Goal: Task Accomplishment & Management: Use online tool/utility

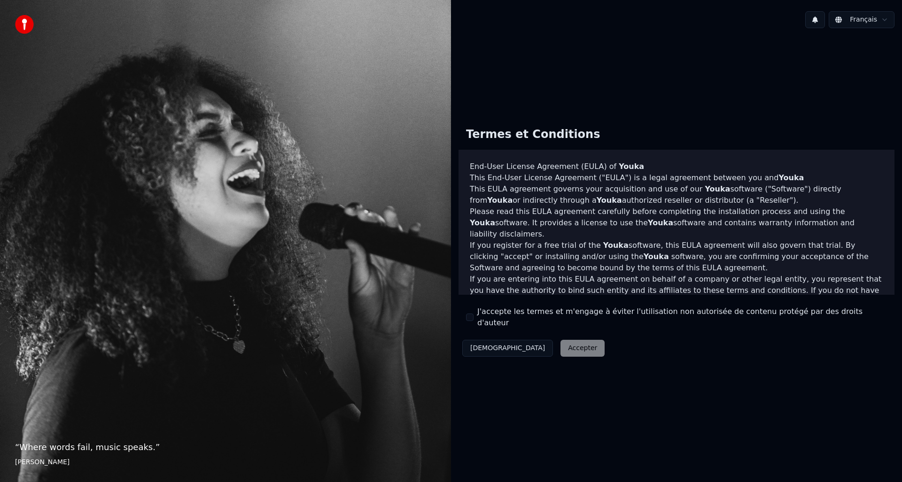
click at [508, 326] on div "Termes et Conditions End-User License Agreement (EULA) of Youka This End-User L…" at bounding box center [676, 240] width 436 height 240
click at [521, 318] on label "J'accepte les termes et m'engage à éviter l'utilisation non autorisée de conten…" at bounding box center [681, 317] width 409 height 23
click at [473, 318] on button "J'accepte les termes et m'engage à éviter l'utilisation non autorisée de conten…" at bounding box center [470, 318] width 8 height 8
click at [560, 345] on button "Accepter" at bounding box center [582, 348] width 44 height 17
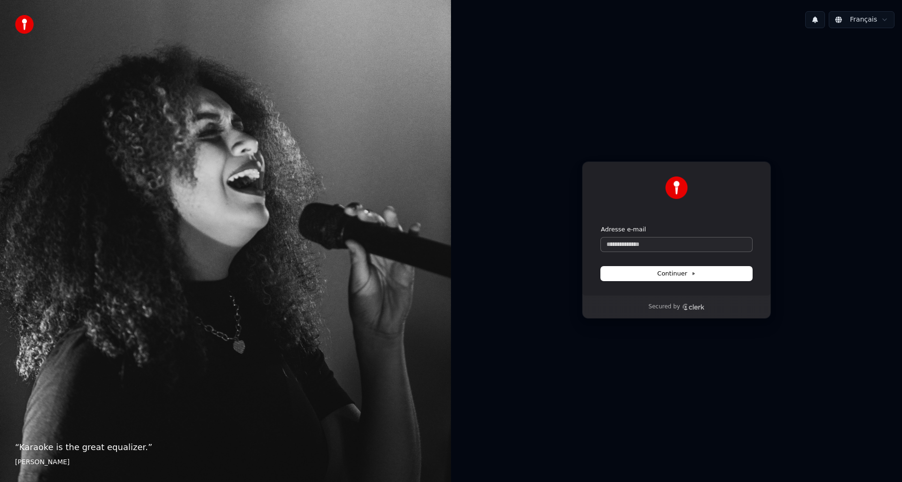
drag, startPoint x: 649, startPoint y: 255, endPoint x: 648, endPoint y: 250, distance: 5.4
click at [649, 255] on form "Adresse e-mail Continuer" at bounding box center [676, 252] width 151 height 55
click at [648, 250] on input "Adresse e-mail" at bounding box center [676, 245] width 151 height 14
click at [601, 225] on button "submit" at bounding box center [601, 225] width 0 height 0
type input "**********"
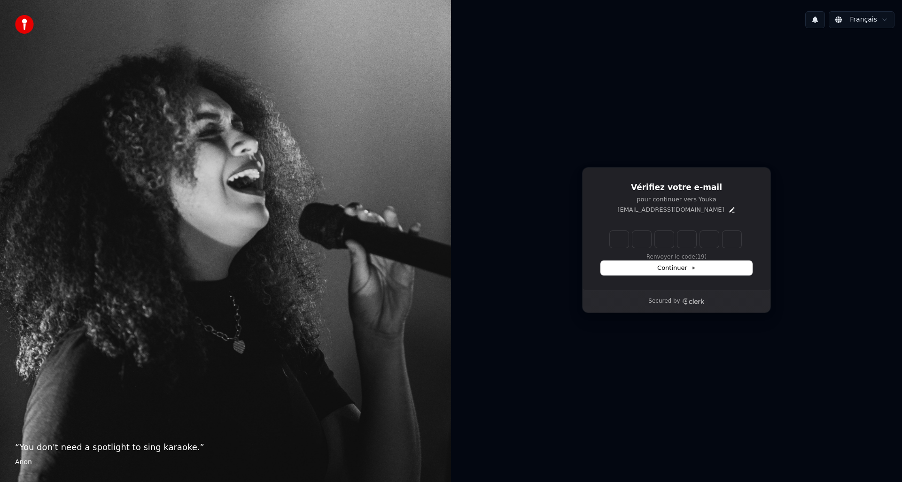
type input "******"
type input "*"
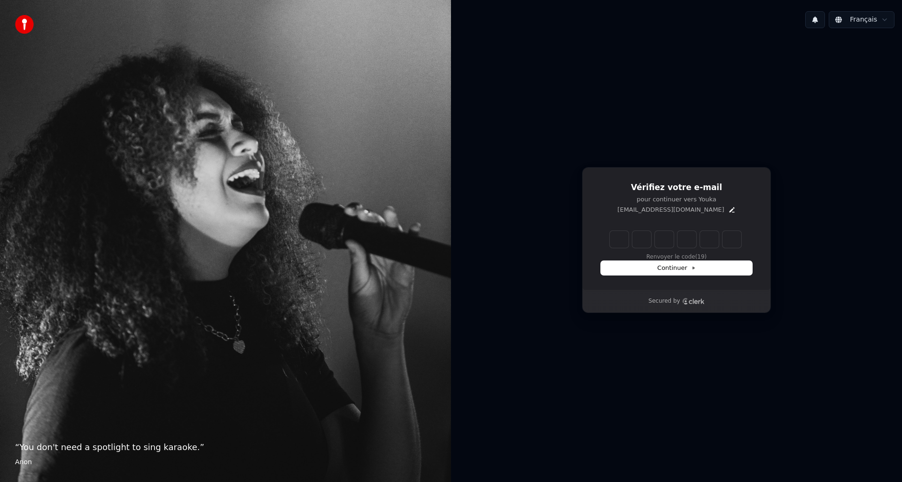
type input "*"
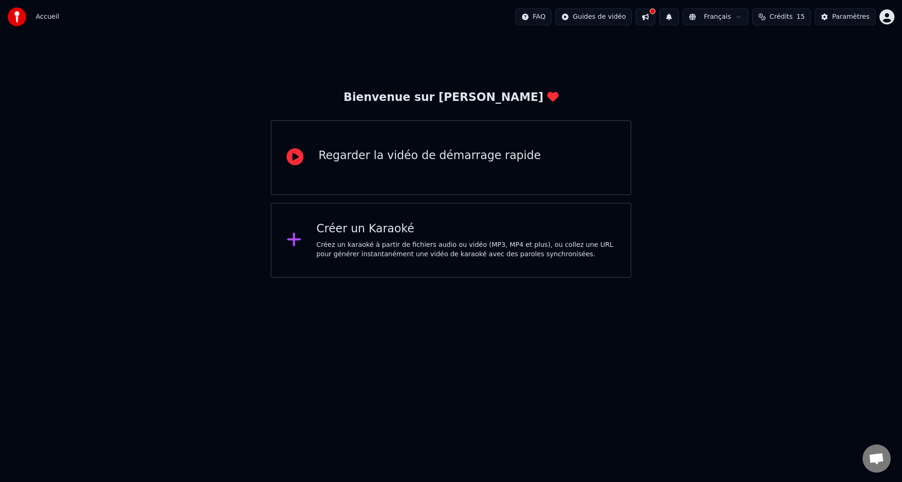
click at [455, 256] on div "Créez un karaoké à partir de fichiers audio ou vidéo (MP3, MP4 et plus), ou col…" at bounding box center [465, 249] width 299 height 19
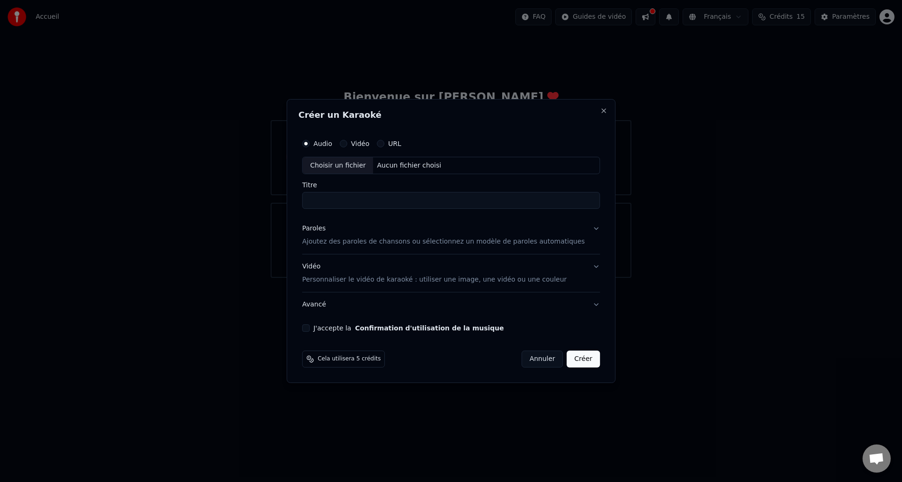
click at [393, 146] on div "URL" at bounding box center [389, 144] width 24 height 8
drag, startPoint x: 394, startPoint y: 150, endPoint x: 391, endPoint y: 143, distance: 7.3
click at [394, 149] on div "Audio Vidéo URL" at bounding box center [451, 143] width 298 height 19
click at [384, 143] on button "URL" at bounding box center [381, 144] width 8 height 8
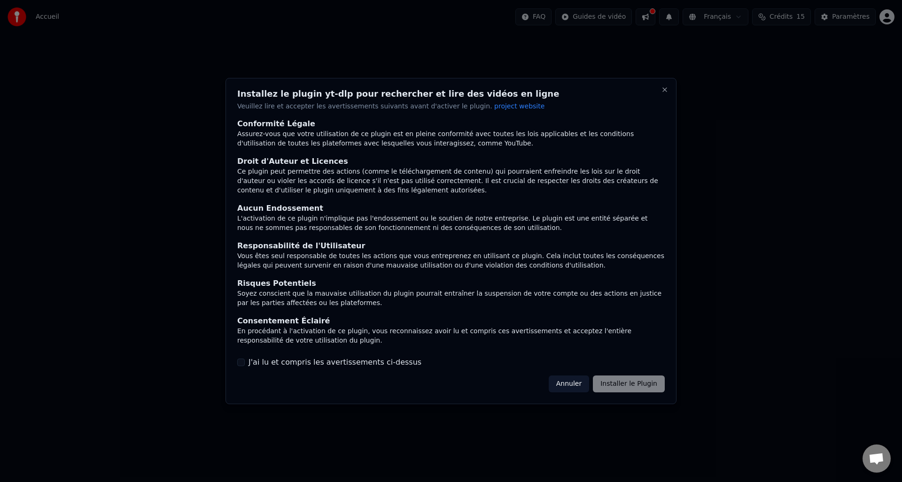
click at [382, 143] on div "Assurez-vous que votre utilisation de ce plugin est en pleine conformité avec t…" at bounding box center [450, 139] width 427 height 19
click at [325, 353] on div "Conformité Légale Assurez-vous que votre utilisation de ce plugin est en pleine…" at bounding box center [450, 244] width 427 height 250
click at [334, 357] on label "J'ai lu et compris les avertissements ci-dessus" at bounding box center [334, 362] width 173 height 11
click at [245, 359] on button "J'ai lu et compris les avertissements ci-dessus" at bounding box center [241, 363] width 8 height 8
click at [617, 385] on button "Installer le Plugin" at bounding box center [629, 384] width 72 height 17
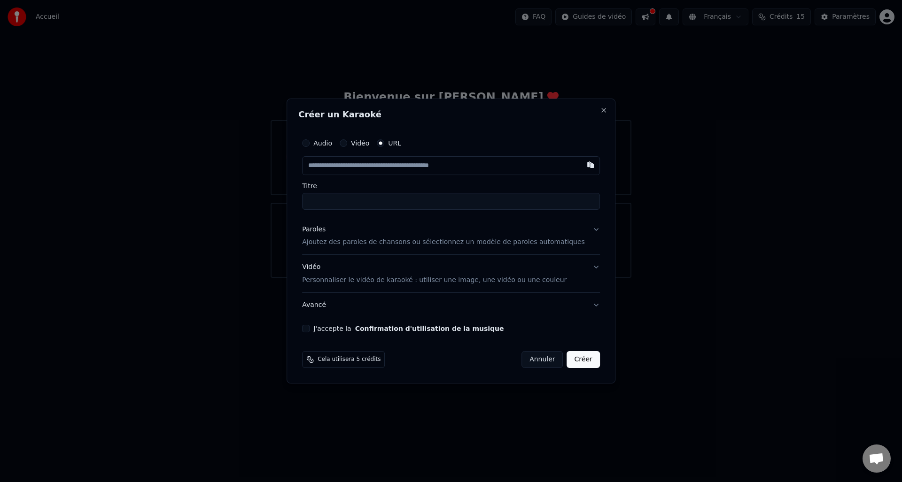
click at [377, 168] on input "text" at bounding box center [451, 165] width 298 height 19
paste input "**********"
type input "**********"
click at [404, 180] on div "Audio Vidéo URL Titre" at bounding box center [451, 172] width 298 height 76
type input "**********"
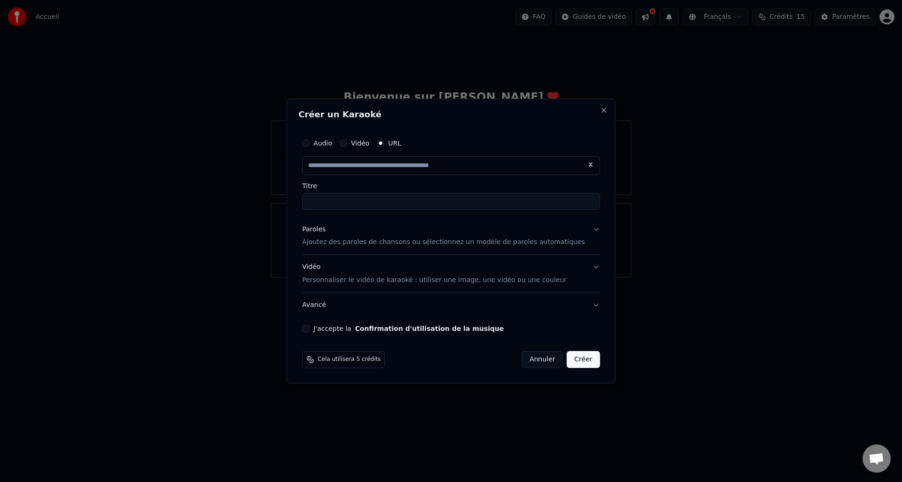
type input "**********"
click at [583, 266] on button "Vidéo Personnaliser le vidéo de karaoké : utiliser une image, une vidéo ou une …" at bounding box center [451, 274] width 298 height 38
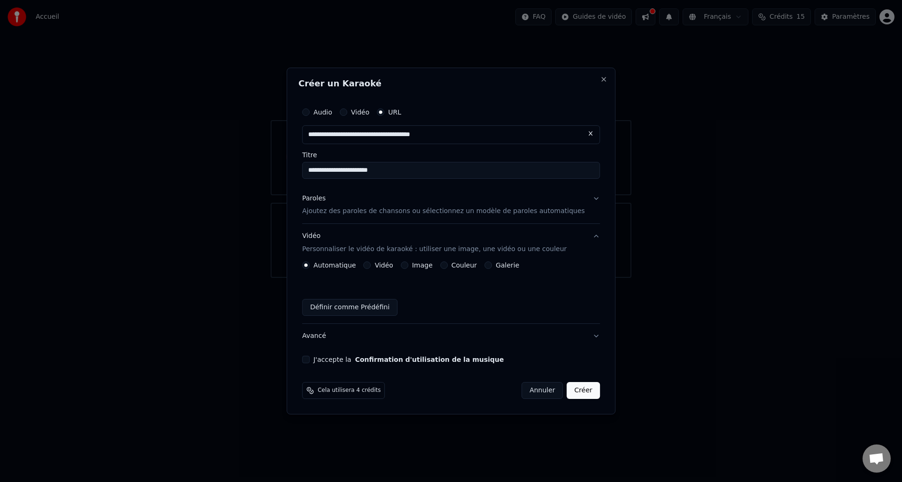
click at [371, 266] on button "Vidéo" at bounding box center [367, 266] width 8 height 8
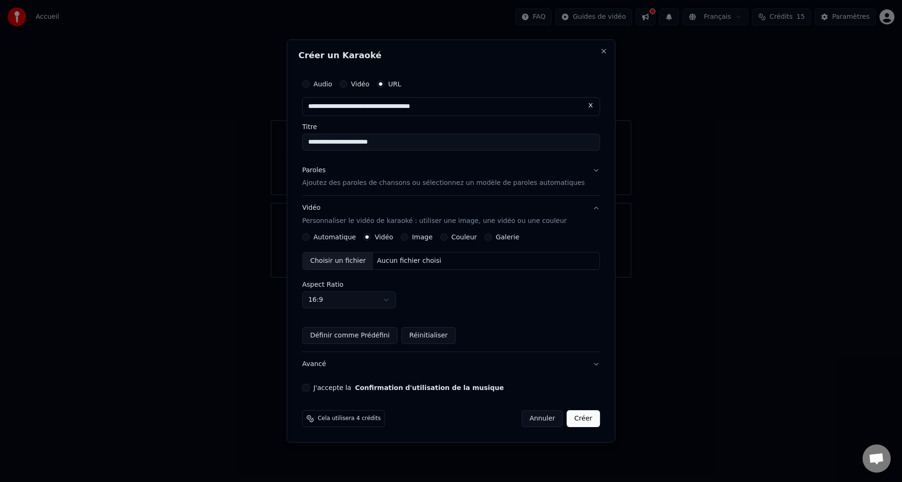
click at [408, 237] on button "Image" at bounding box center [405, 237] width 8 height 8
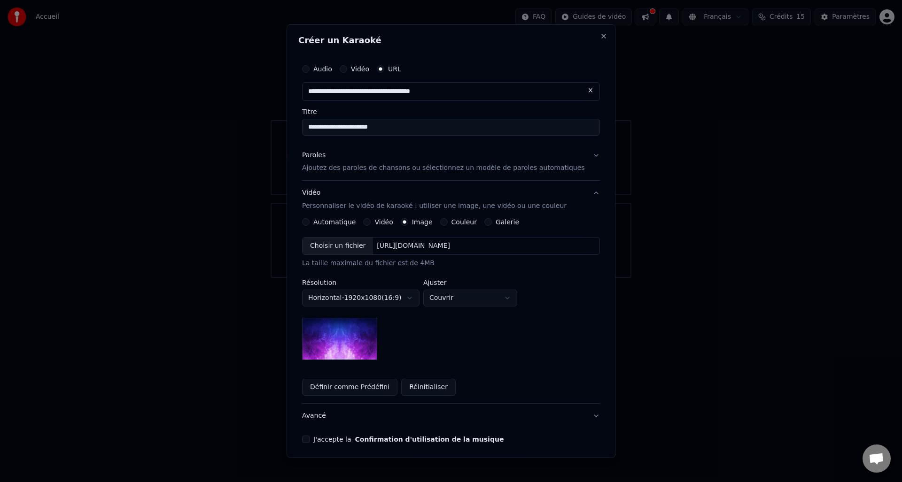
click at [450, 224] on div "Couleur" at bounding box center [458, 222] width 37 height 8
click at [501, 224] on label "Galerie" at bounding box center [506, 222] width 23 height 7
click at [492, 224] on button "Galerie" at bounding box center [488, 222] width 8 height 8
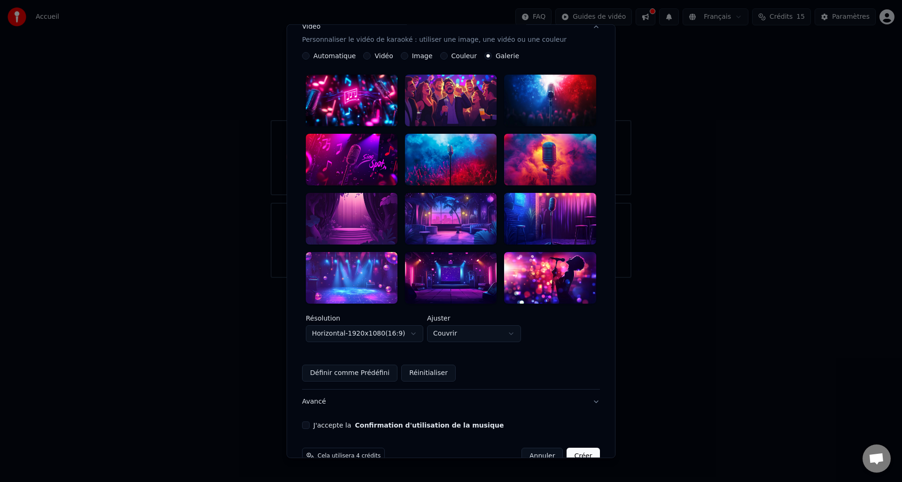
scroll to position [164, 0]
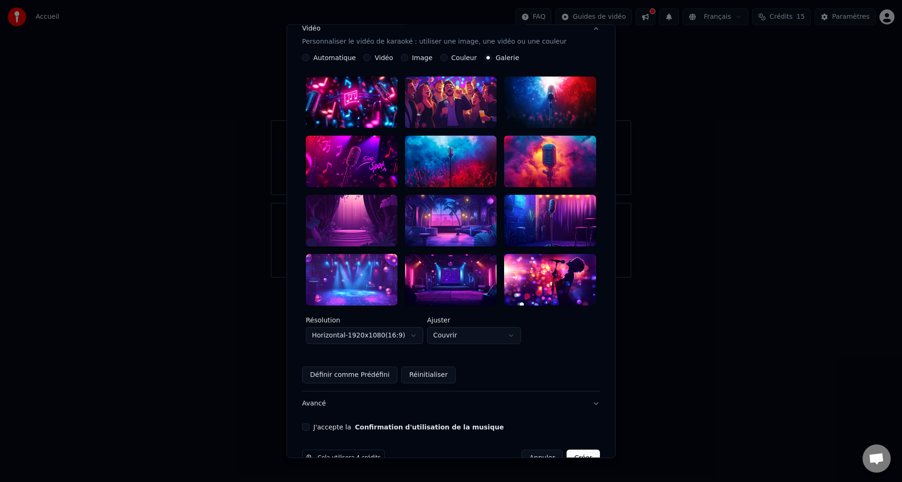
click at [442, 208] on div at bounding box center [451, 221] width 92 height 52
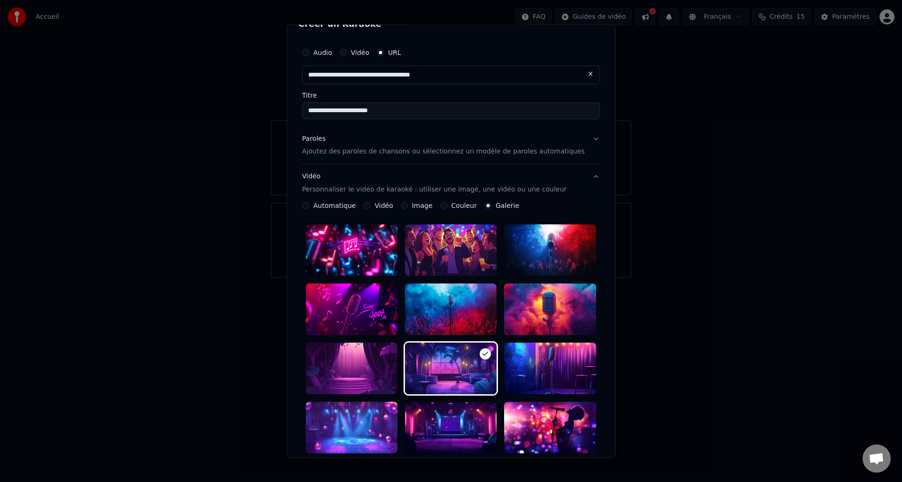
click at [360, 179] on div "Vidéo Personnaliser le vidéo de karaoké : utiliser une image, une vidéo ou une …" at bounding box center [434, 183] width 264 height 23
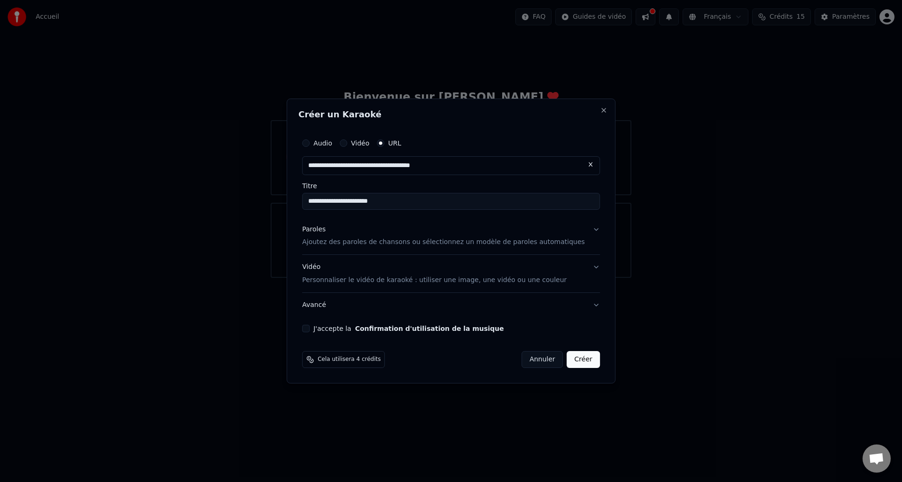
click at [331, 301] on button "Avancé" at bounding box center [451, 305] width 298 height 24
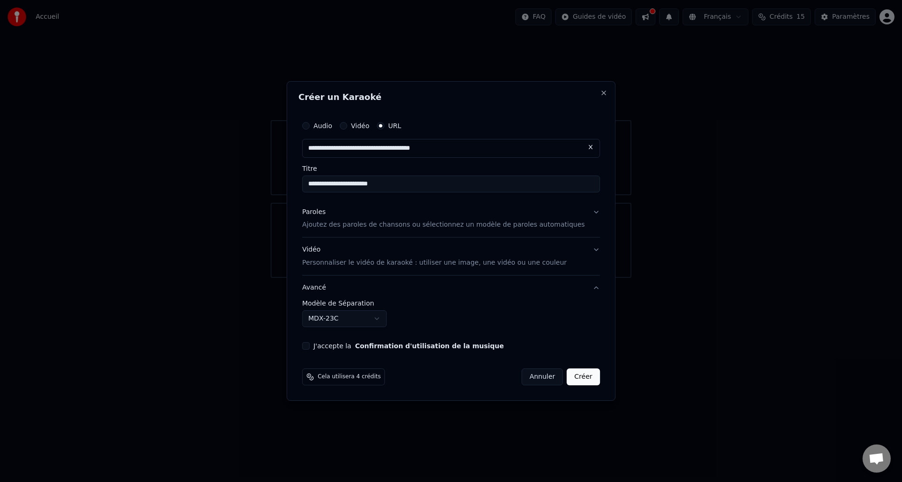
click at [338, 278] on body "**********" at bounding box center [451, 139] width 902 height 278
click at [495, 278] on body "**********" at bounding box center [451, 139] width 902 height 278
click at [386, 278] on body "**********" at bounding box center [451, 139] width 902 height 278
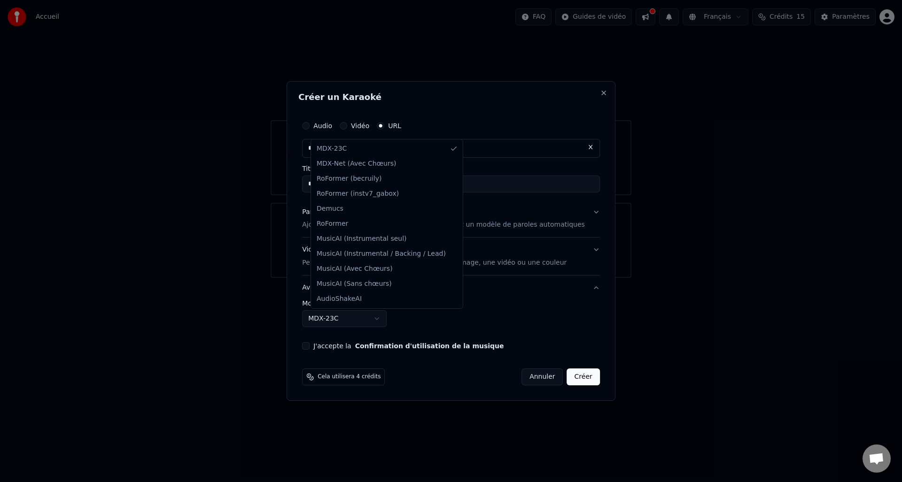
click at [444, 278] on body "**********" at bounding box center [451, 139] width 902 height 278
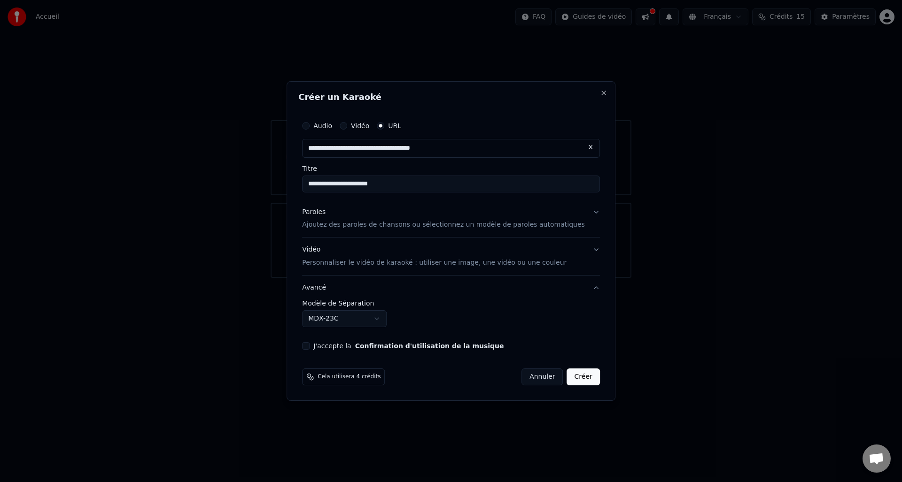
click at [390, 226] on p "Ajoutez des paroles de chansons ou sélectionnez un modèle de paroles automatiqu…" at bounding box center [443, 225] width 283 height 9
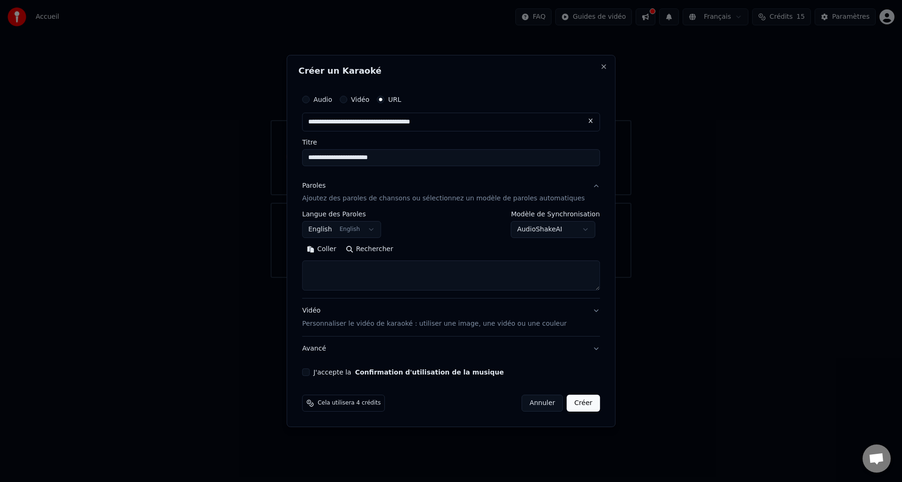
click at [565, 229] on body "**********" at bounding box center [451, 139] width 902 height 278
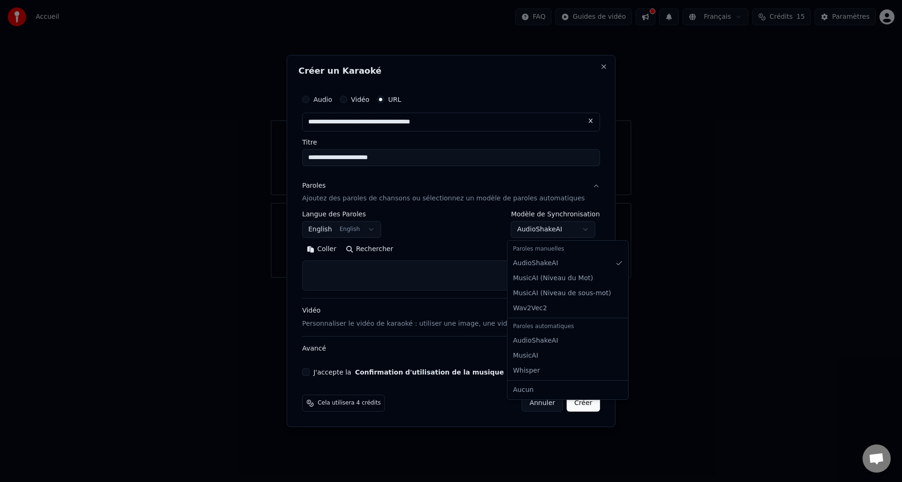
click at [468, 228] on body "**********" at bounding box center [451, 139] width 902 height 278
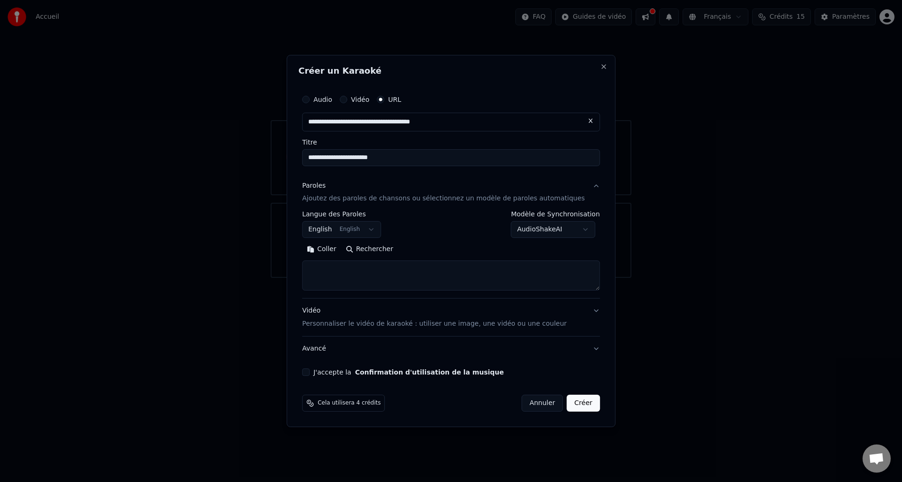
click at [376, 250] on button "Rechercher" at bounding box center [369, 249] width 57 height 15
type textarea "**********"
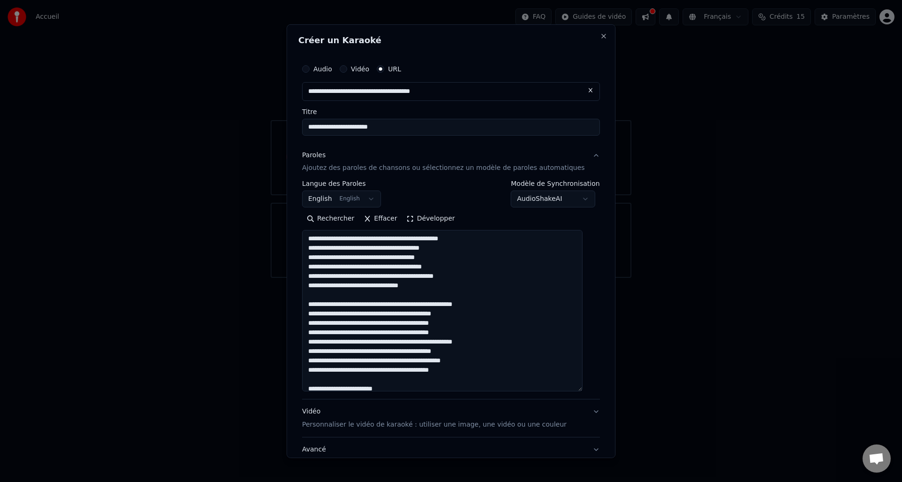
drag, startPoint x: 588, startPoint y: 288, endPoint x: 552, endPoint y: 343, distance: 65.8
click at [574, 389] on textarea at bounding box center [442, 311] width 280 height 162
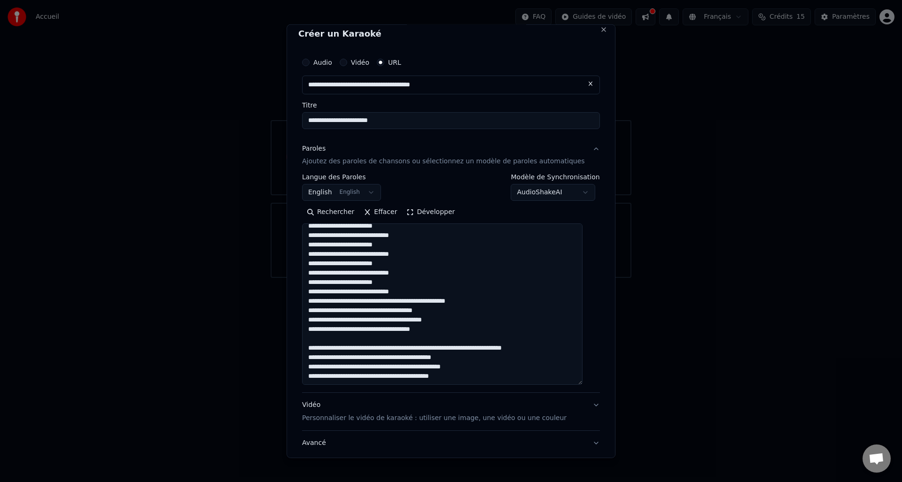
scroll to position [70, 0]
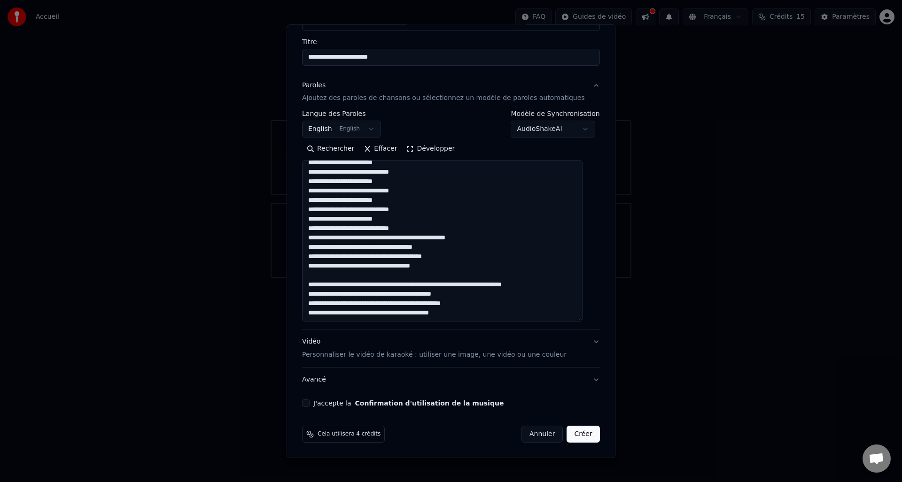
click at [309, 404] on button "J'accepte la Confirmation d'utilisation de la musique" at bounding box center [306, 404] width 8 height 8
click at [576, 437] on button "Créer" at bounding box center [583, 434] width 33 height 17
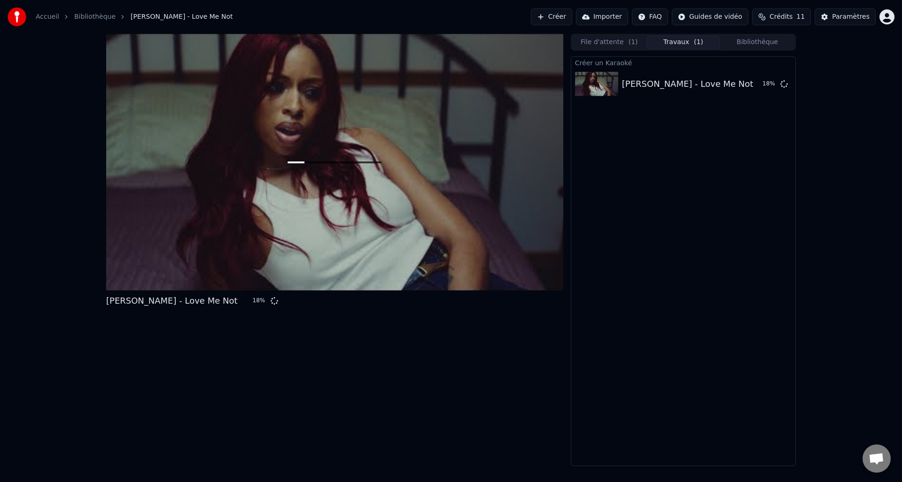
click at [888, 19] on html "Accueil Bibliothèque [PERSON_NAME] - Love Me Not Créer Importer FAQ Guides de v…" at bounding box center [451, 241] width 902 height 482
click at [27, 344] on div "[PERSON_NAME] - Love Me Not 18 % File d'attente ( 1 ) Travaux ( 1 ) Bibliothèqu…" at bounding box center [451, 250] width 902 height 432
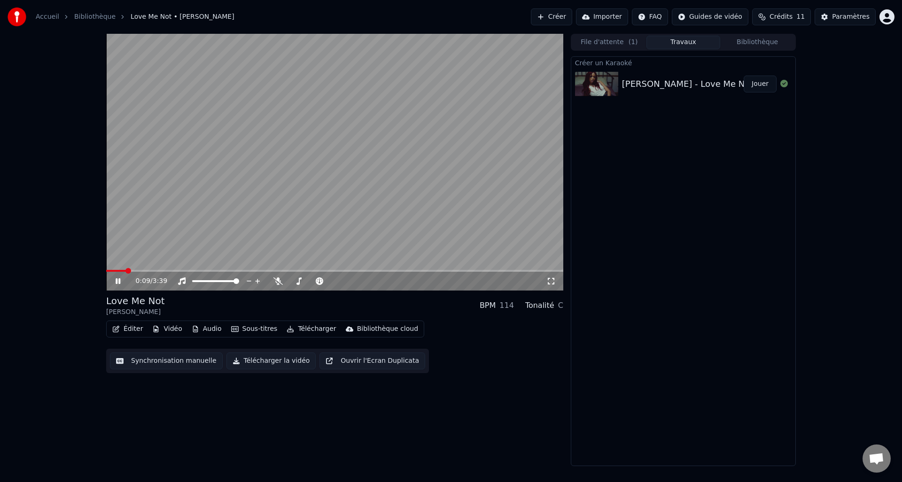
click at [114, 283] on icon at bounding box center [125, 281] width 22 height 8
click at [117, 284] on icon at bounding box center [125, 281] width 22 height 8
click at [296, 282] on span at bounding box center [311, 281] width 47 height 2
click at [335, 282] on span at bounding box center [333, 281] width 6 height 6
click at [300, 282] on span at bounding box center [294, 281] width 12 height 2
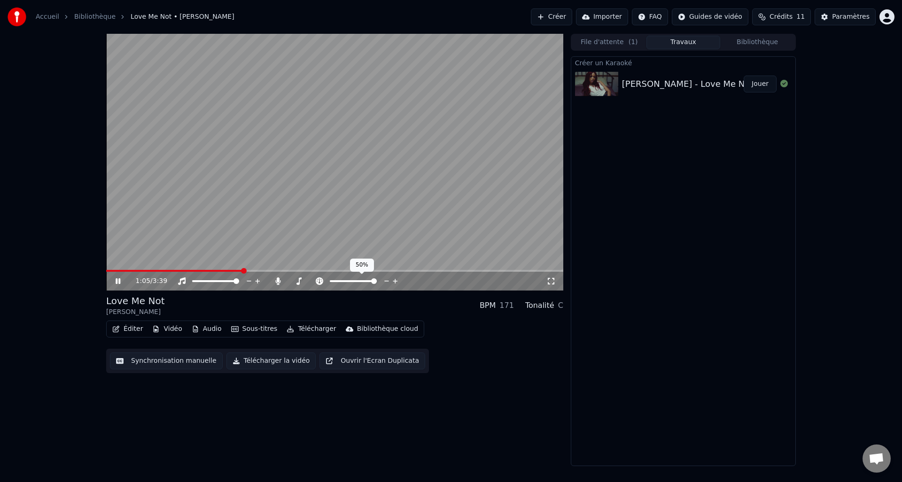
click at [377, 282] on span at bounding box center [374, 281] width 6 height 6
click at [359, 283] on div at bounding box center [362, 281] width 76 height 9
click at [361, 282] on span at bounding box center [364, 281] width 6 height 6
click at [357, 282] on span at bounding box center [357, 281] width 6 height 6
click at [355, 282] on span at bounding box center [355, 281] width 6 height 6
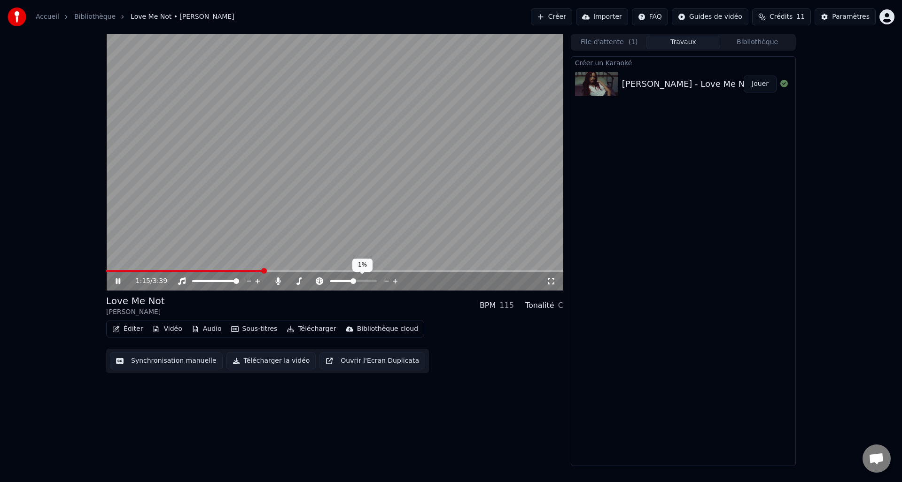
click at [353, 281] on span at bounding box center [353, 281] width 6 height 6
click at [344, 282] on span at bounding box center [332, 281] width 47 height 2
click at [334, 282] on span at bounding box center [333, 281] width 6 height 6
click at [293, 282] on span at bounding box center [295, 281] width 6 height 6
click at [324, 279] on span at bounding box center [326, 281] width 6 height 6
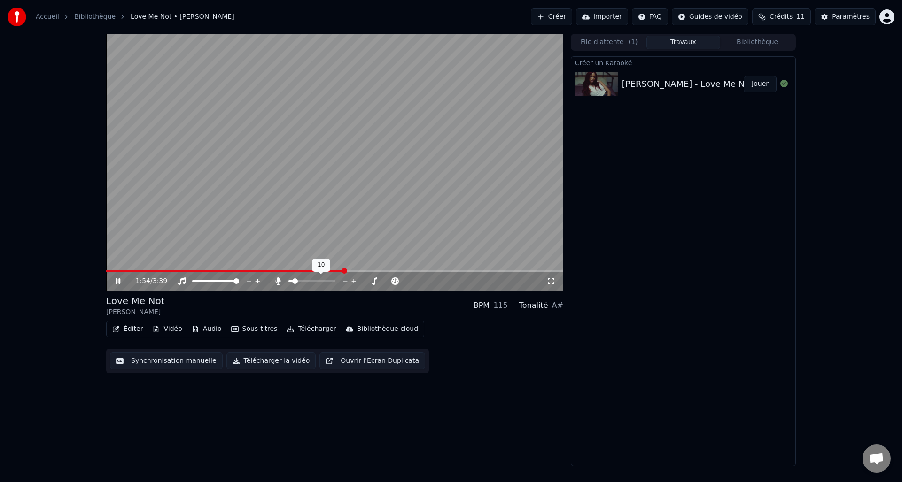
drag, startPoint x: 303, startPoint y: 284, endPoint x: 308, endPoint y: 283, distance: 4.8
click at [311, 284] on div at bounding box center [321, 281] width 76 height 9
click at [310, 280] on span at bounding box center [311, 281] width 47 height 2
click at [385, 282] on icon at bounding box center [386, 281] width 9 height 9
click at [331, 282] on span at bounding box center [333, 281] width 6 height 6
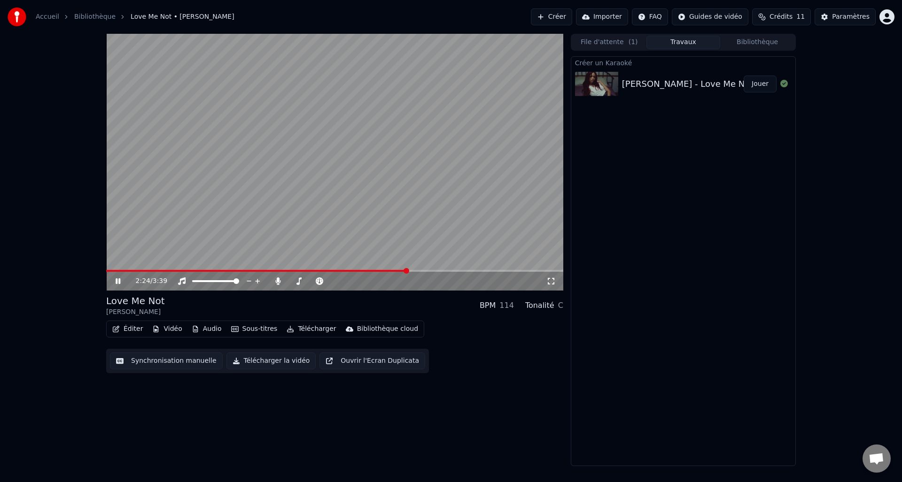
click at [359, 407] on div "2:24 / 3:39 Love Me Not [PERSON_NAME] BPM 114 Tonalité C Éditer Vidéo Audio Sou…" at bounding box center [334, 250] width 457 height 432
click at [115, 284] on icon at bounding box center [125, 281] width 22 height 8
click at [165, 358] on button "Synchronisation manuelle" at bounding box center [166, 361] width 113 height 17
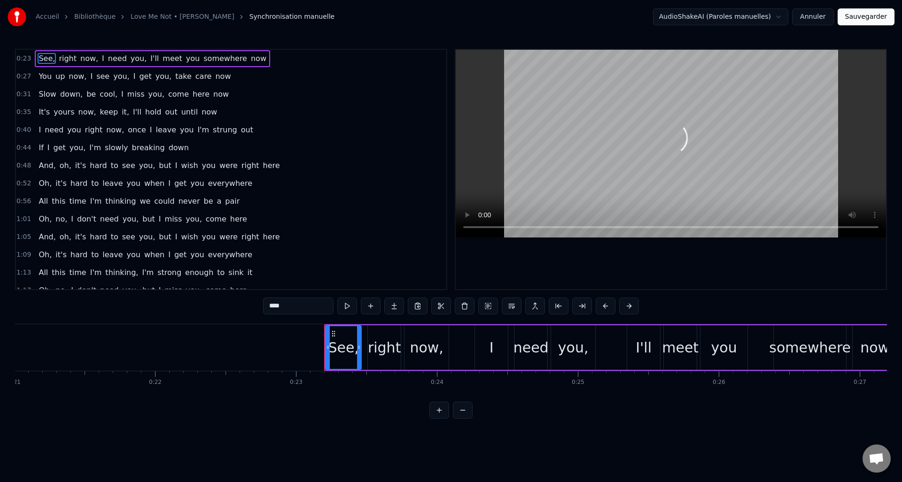
scroll to position [0, 3221]
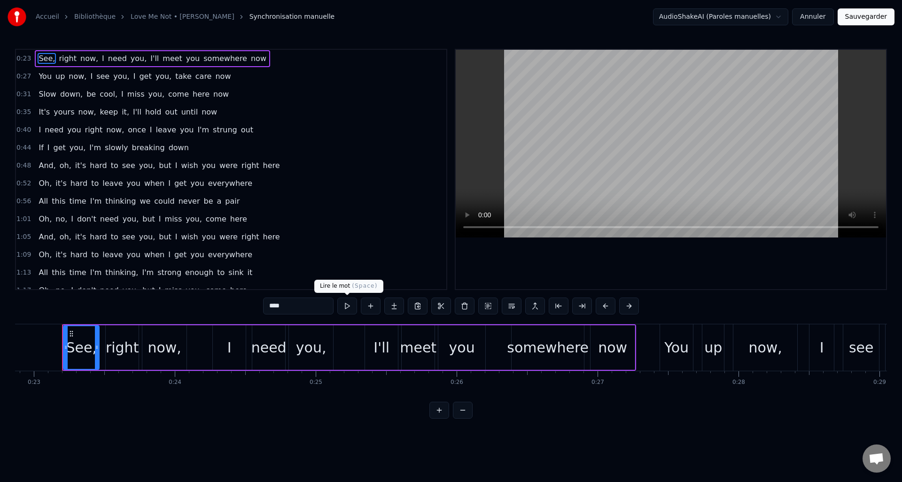
click at [351, 305] on button at bounding box center [347, 306] width 20 height 17
click at [351, 306] on button at bounding box center [347, 306] width 20 height 17
click at [131, 360] on div "right" at bounding box center [122, 347] width 33 height 45
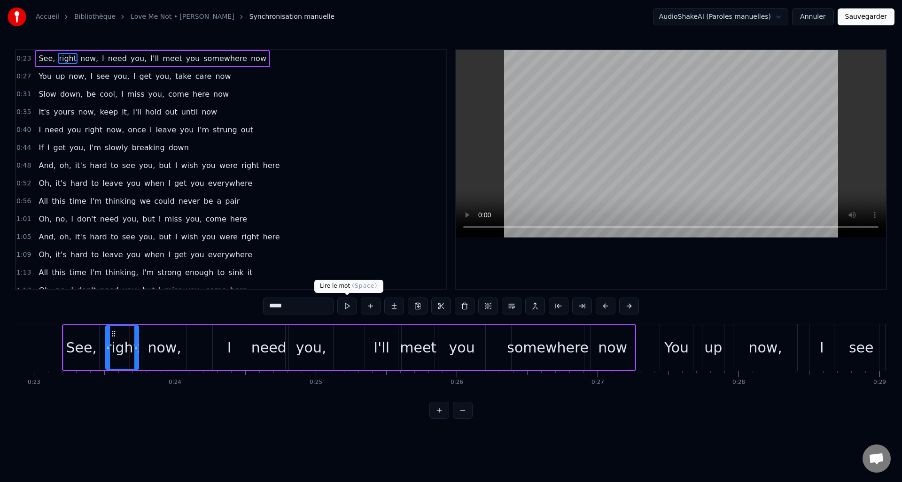
click at [347, 310] on button at bounding box center [347, 306] width 20 height 17
click at [150, 353] on div "now," at bounding box center [163, 347] width 33 height 21
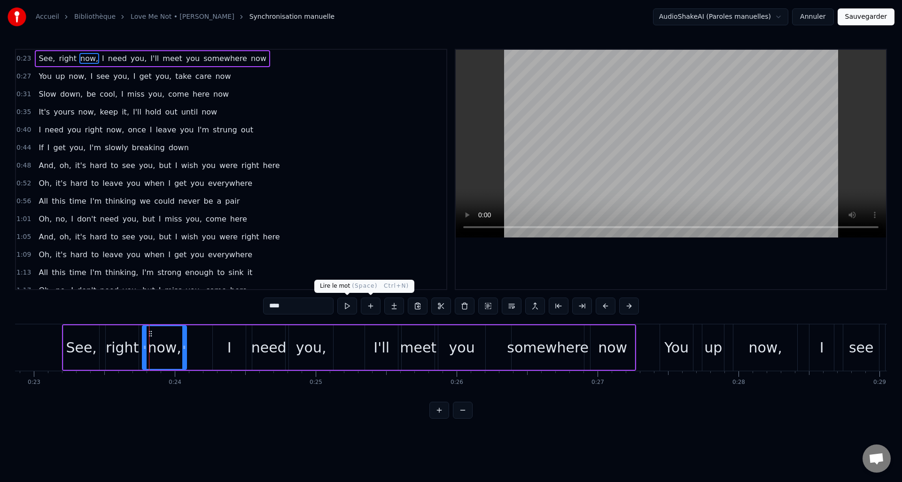
click at [348, 308] on button at bounding box center [347, 306] width 20 height 17
click at [276, 347] on div "need" at bounding box center [268, 347] width 35 height 21
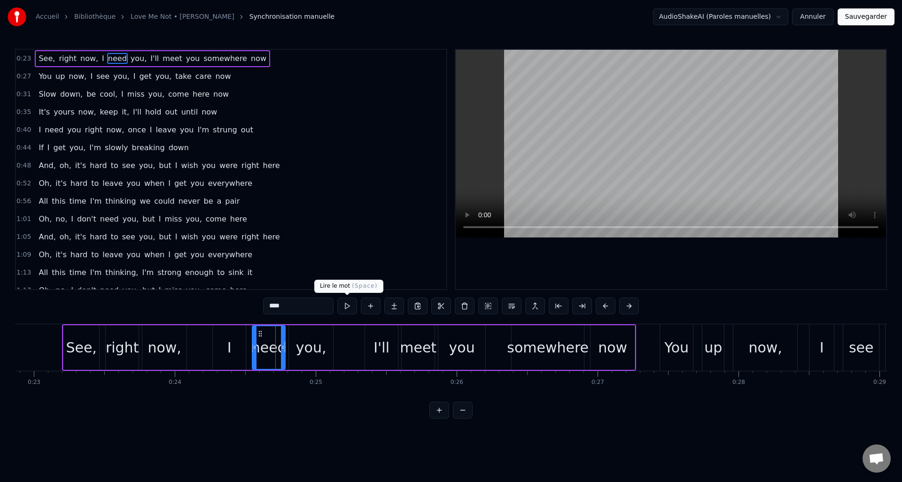
click at [345, 305] on button at bounding box center [347, 306] width 20 height 17
click at [313, 348] on div "you," at bounding box center [311, 347] width 31 height 21
click at [345, 313] on button at bounding box center [347, 306] width 20 height 17
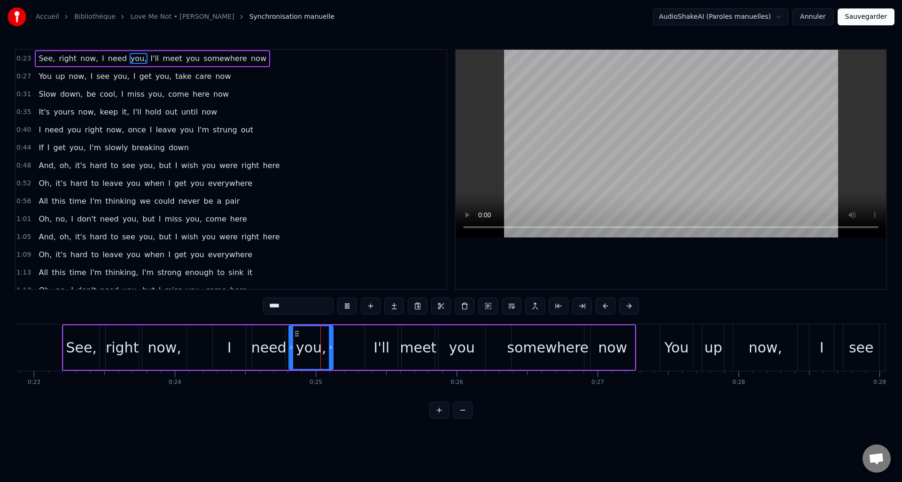
click at [410, 348] on div "meet" at bounding box center [418, 347] width 37 height 21
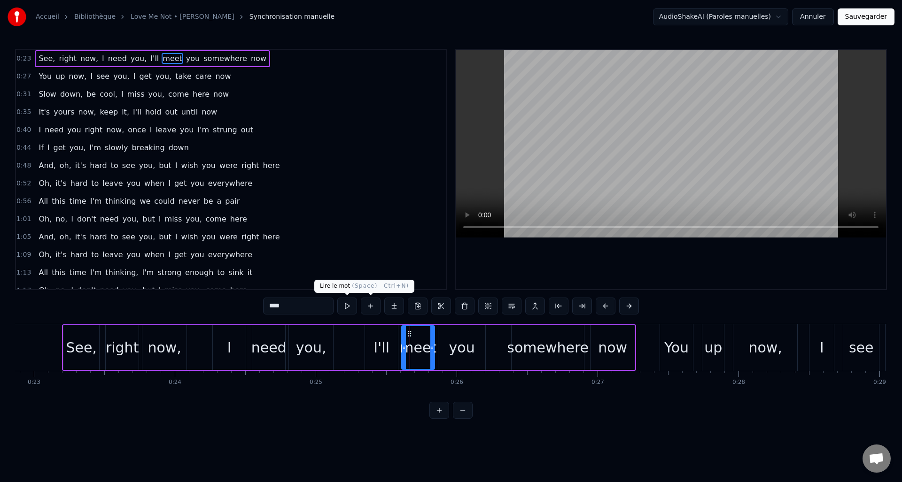
click at [349, 305] on button at bounding box center [347, 306] width 20 height 17
click at [441, 347] on div "you" at bounding box center [461, 347] width 47 height 45
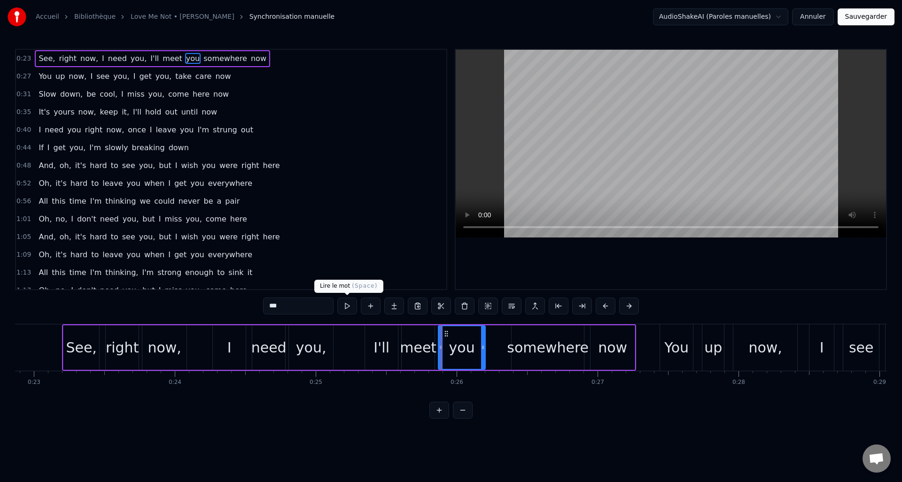
click at [342, 308] on button at bounding box center [347, 306] width 20 height 17
click at [563, 356] on div "somewhere" at bounding box center [548, 347] width 82 height 21
type input "*********"
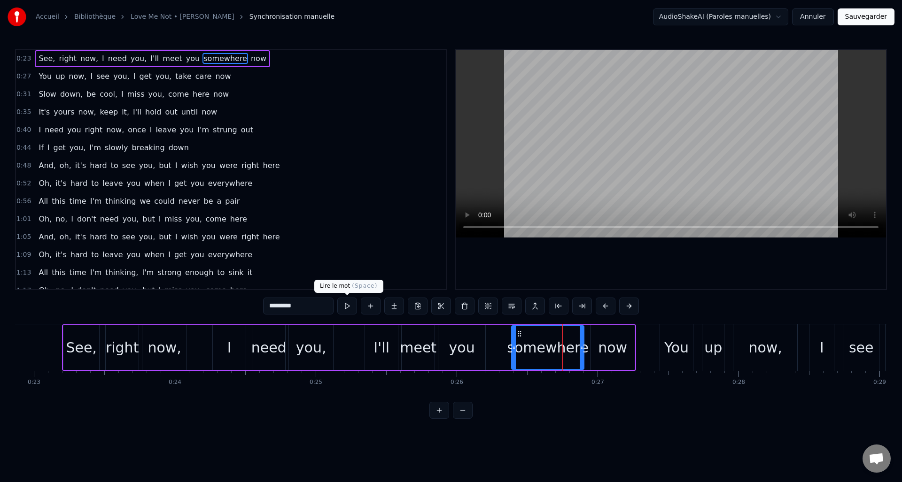
click at [346, 312] on button at bounding box center [347, 306] width 20 height 17
click at [716, 18] on html "Accueil Bibliothèque Love Me Not • [PERSON_NAME] Synchronisation manuelle Audio…" at bounding box center [451, 217] width 902 height 434
click at [574, 25] on html "Accueil Bibliothèque Love Me Not • [PERSON_NAME] Synchronisation manuelle Audio…" at bounding box center [451, 217] width 902 height 434
click at [816, 22] on button "Annuler" at bounding box center [812, 16] width 41 height 17
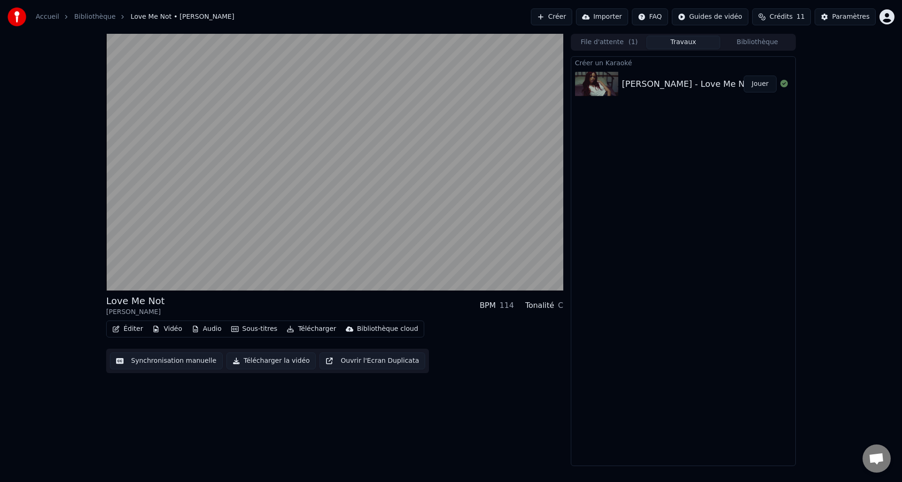
click at [803, 15] on span "11" at bounding box center [800, 16] width 8 height 9
click at [736, 63] on td "15" at bounding box center [735, 62] width 41 height 17
click at [740, 63] on td "15" at bounding box center [735, 62] width 41 height 17
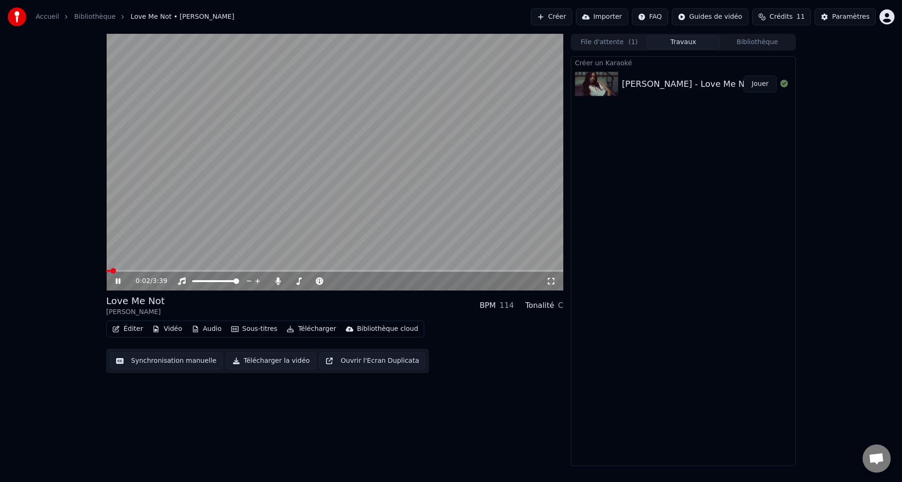
click at [107, 270] on span at bounding box center [334, 271] width 457 height 2
click at [117, 284] on icon at bounding box center [125, 281] width 22 height 8
click at [239, 345] on div "Éditer Vidéo Audio Sous-titres Télécharger Bibliothèque cloud Synchronisation m…" at bounding box center [334, 347] width 457 height 53
click at [238, 331] on button "Sous-titres" at bounding box center [254, 329] width 54 height 13
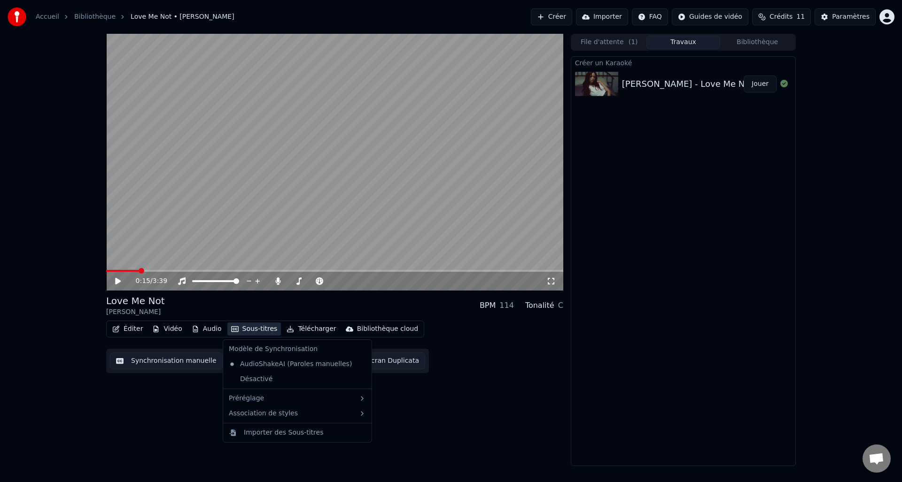
click at [199, 414] on div "0:15 / 3:39 Love Me Not [PERSON_NAME] BPM 114 Tonalité C Éditer Vidéo Audio Sou…" at bounding box center [334, 250] width 457 height 432
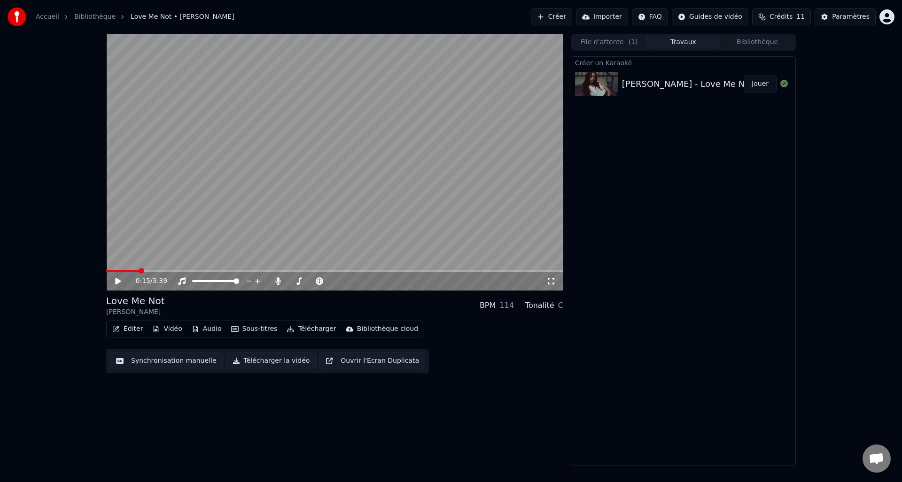
click at [121, 329] on button "Éditer" at bounding box center [127, 329] width 38 height 13
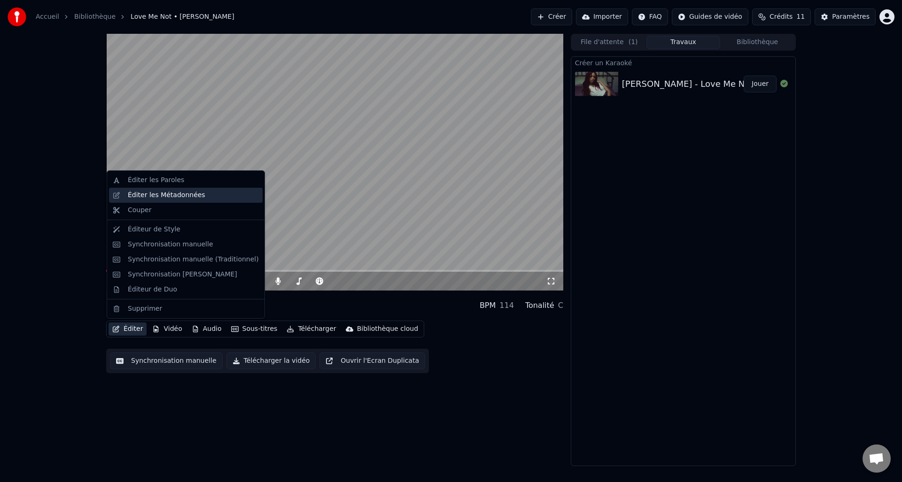
click at [164, 190] on div "Éditer les Métadonnées" at bounding box center [186, 195] width 154 height 15
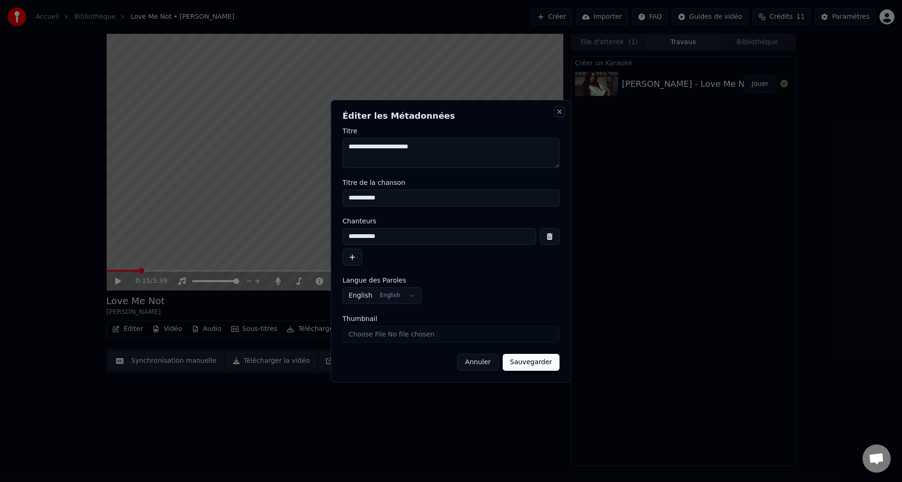
click at [561, 110] on button "Close" at bounding box center [559, 112] width 8 height 8
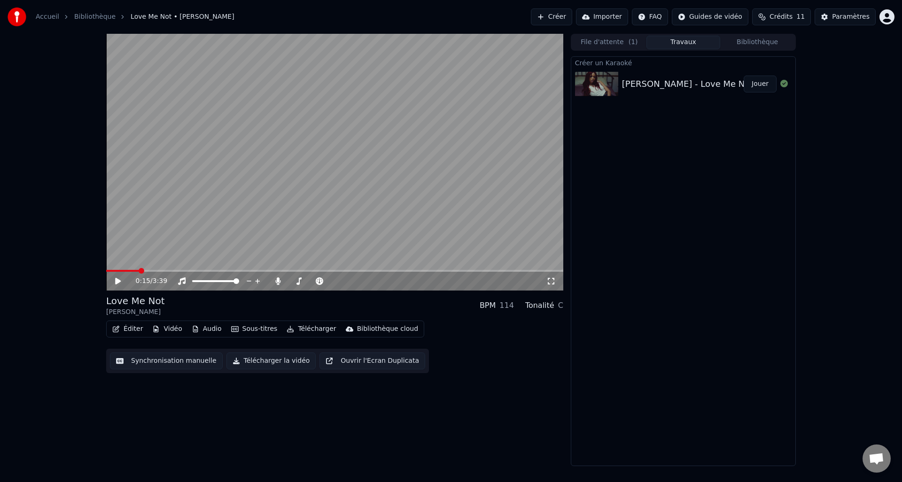
click at [116, 331] on icon "button" at bounding box center [116, 329] width 8 height 7
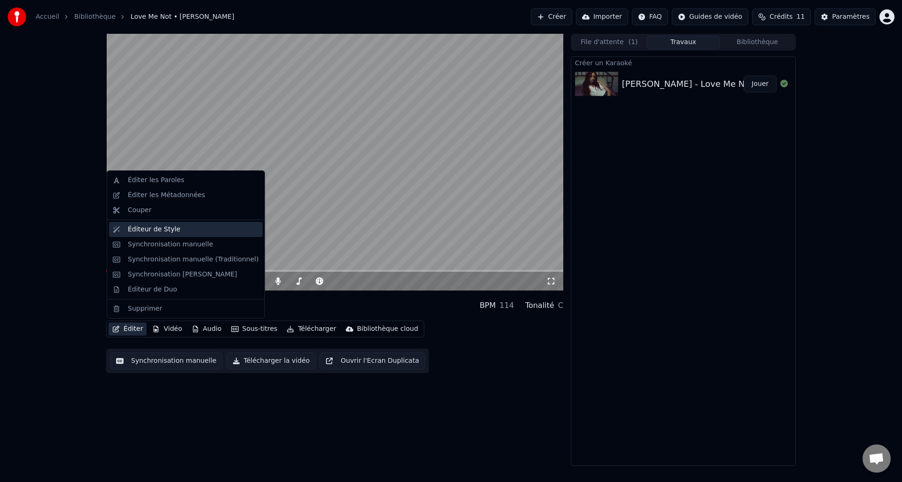
click at [178, 230] on div "Éditeur de Style" at bounding box center [193, 229] width 131 height 9
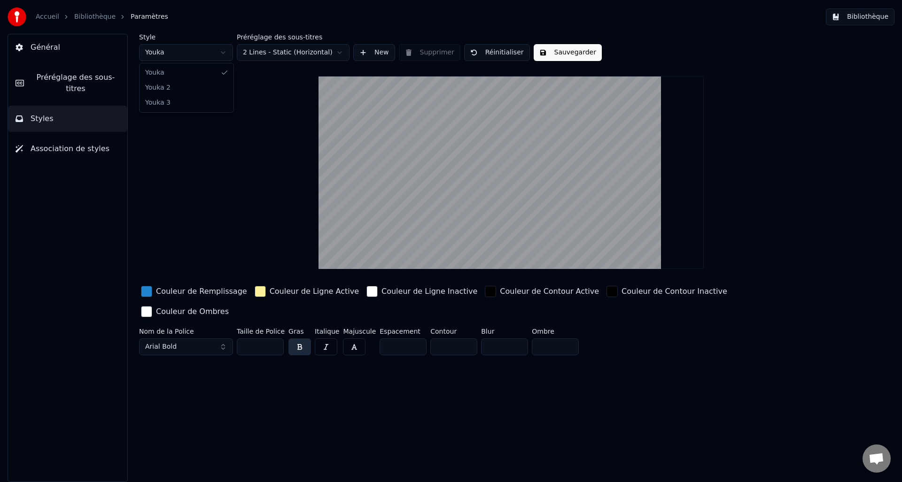
click at [205, 56] on html "Accueil Bibliothèque Paramètres Bibliothèque Général Préréglage des sous-titres…" at bounding box center [451, 241] width 902 height 482
click at [201, 56] on html "Accueil Bibliothèque Paramètres Bibliothèque Général Préréglage des sous-titres…" at bounding box center [451, 241] width 902 height 482
click at [200, 56] on html "Accueil Bibliothèque Paramètres Bibliothèque Général Préréglage des sous-titres…" at bounding box center [451, 241] width 902 height 482
click at [278, 49] on html "Accueil Bibliothèque Paramètres Bibliothèque Général Préréglage des sous-titres…" at bounding box center [451, 241] width 902 height 482
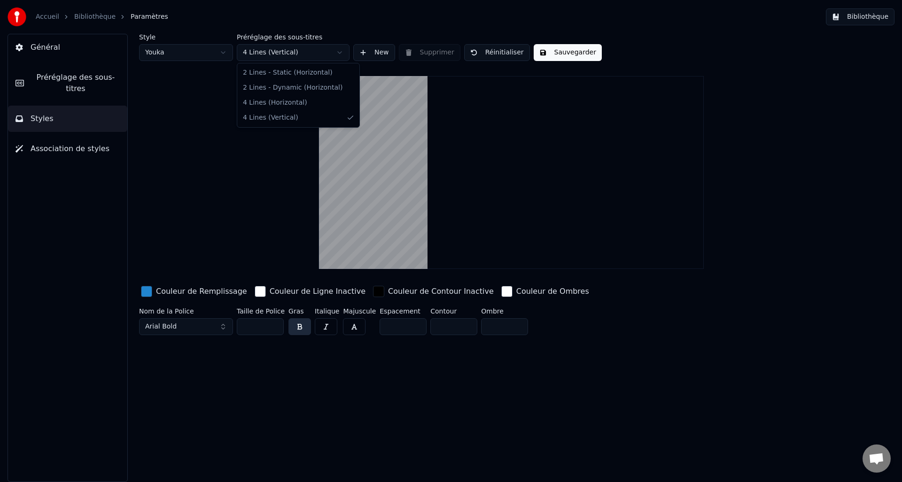
click at [292, 53] on html "Accueil Bibliothèque Paramètres Bibliothèque Général Préréglage des sous-titres…" at bounding box center [451, 241] width 902 height 482
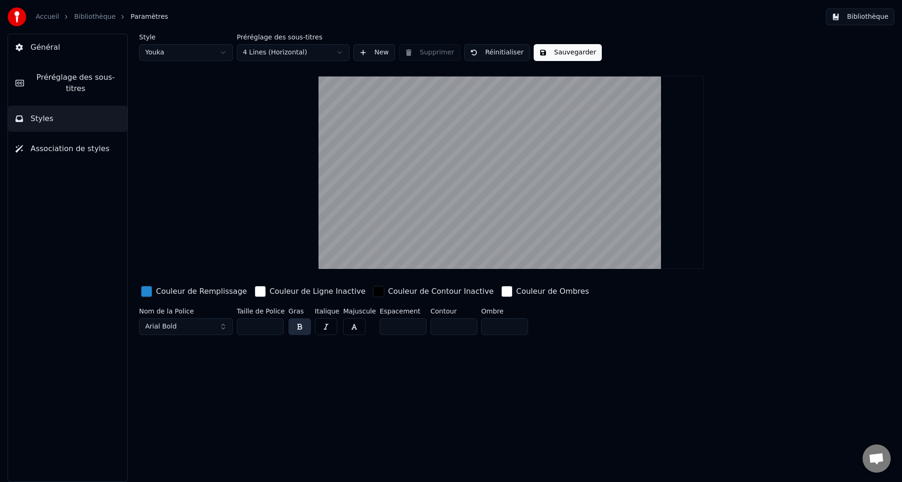
click at [295, 54] on html "Accueil Bibliothèque Paramètres Bibliothèque Général Préréglage des sous-titres…" at bounding box center [451, 241] width 902 height 482
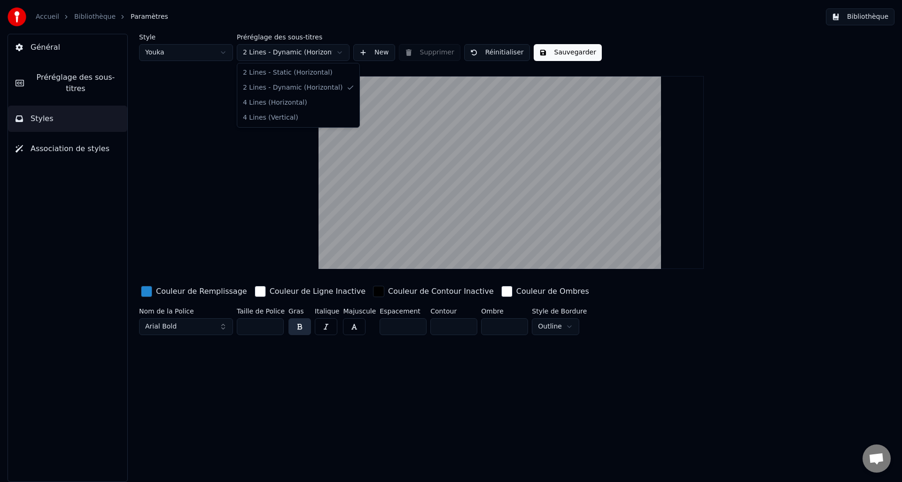
click at [286, 52] on html "Accueil Bibliothèque Paramètres Bibliothèque Général Préréglage des sous-titres…" at bounding box center [451, 241] width 902 height 482
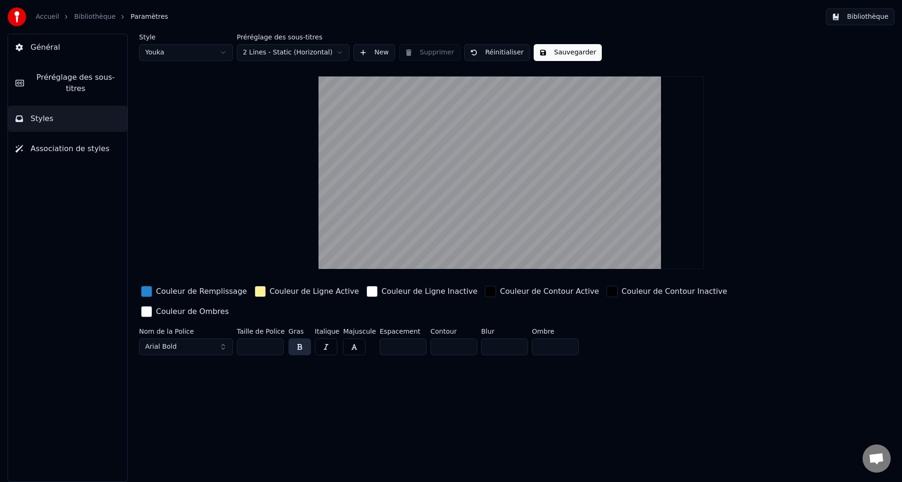
click at [293, 52] on html "Accueil Bibliothèque Paramètres Bibliothèque Général Préréglage des sous-titres…" at bounding box center [451, 241] width 902 height 482
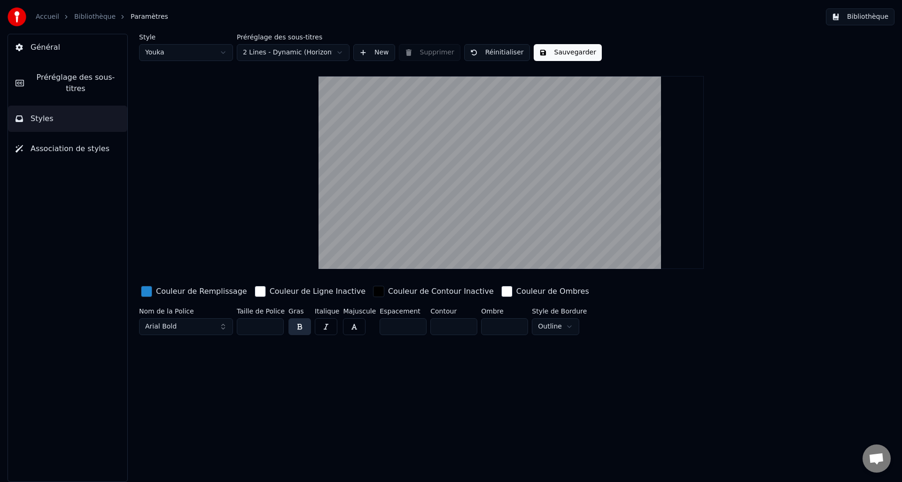
click at [294, 50] on html "Accueil Bibliothèque Paramètres Bibliothèque Général Préréglage des sous-titres…" at bounding box center [451, 241] width 902 height 482
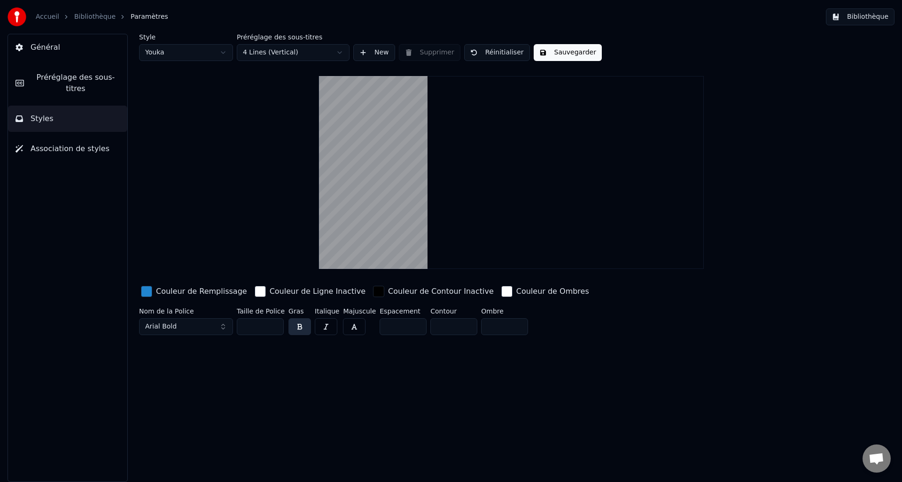
click at [95, 23] on div "Accueil Bibliothèque Paramètres" at bounding box center [88, 17] width 161 height 19
click at [92, 17] on link "Bibliothèque" at bounding box center [94, 16] width 41 height 9
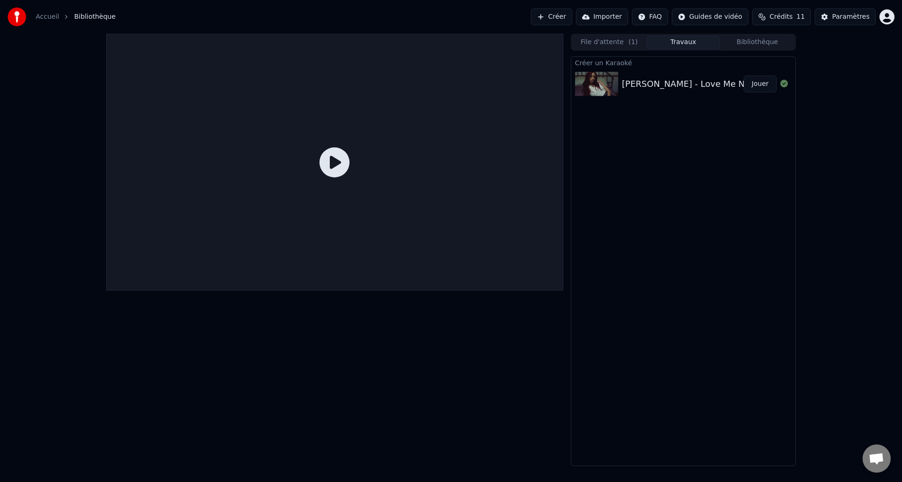
click at [320, 159] on icon at bounding box center [334, 162] width 30 height 30
click at [641, 88] on div "[PERSON_NAME] - Love Me Not" at bounding box center [687, 83] width 131 height 13
click at [754, 85] on button "Jouer" at bounding box center [759, 84] width 33 height 17
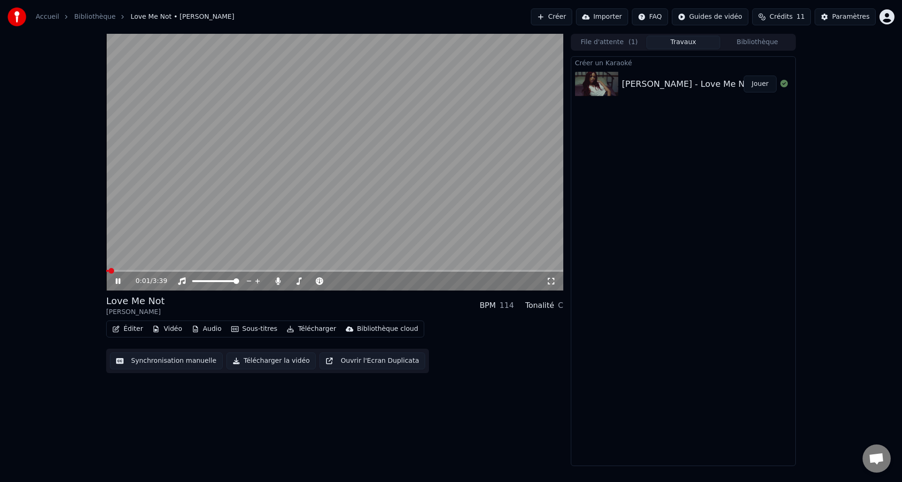
click at [150, 272] on div "0:01 / 3:39" at bounding box center [334, 281] width 457 height 19
click at [152, 268] on video at bounding box center [334, 162] width 457 height 257
click at [152, 273] on div "0:01 / 3:39" at bounding box center [334, 281] width 457 height 19
click at [150, 273] on div "0:01 / 3:39" at bounding box center [334, 281] width 457 height 19
click at [152, 272] on div "0:01 / 3:39" at bounding box center [334, 281] width 457 height 19
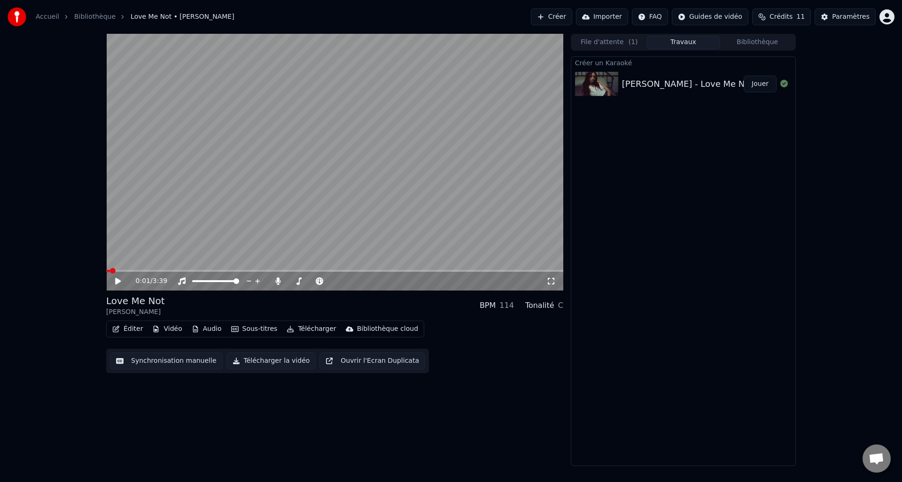
click at [119, 285] on icon at bounding box center [125, 281] width 22 height 8
click at [142, 272] on span at bounding box center [334, 271] width 457 height 2
click at [167, 273] on div "0:18 / 3:39" at bounding box center [334, 281] width 457 height 19
click at [175, 274] on div "0:18 / 3:39" at bounding box center [334, 281] width 457 height 19
click at [177, 270] on span at bounding box center [334, 271] width 457 height 2
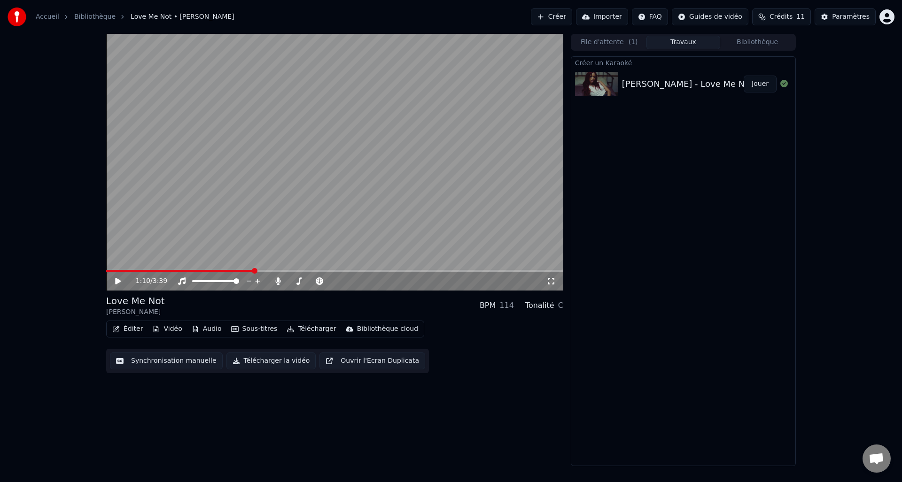
click at [115, 282] on icon at bounding box center [118, 281] width 6 height 7
click at [106, 270] on span at bounding box center [106, 271] width 0 height 2
click at [159, 270] on span at bounding box center [334, 271] width 457 height 2
click at [122, 280] on icon at bounding box center [125, 281] width 22 height 8
click at [119, 279] on icon at bounding box center [125, 281] width 22 height 8
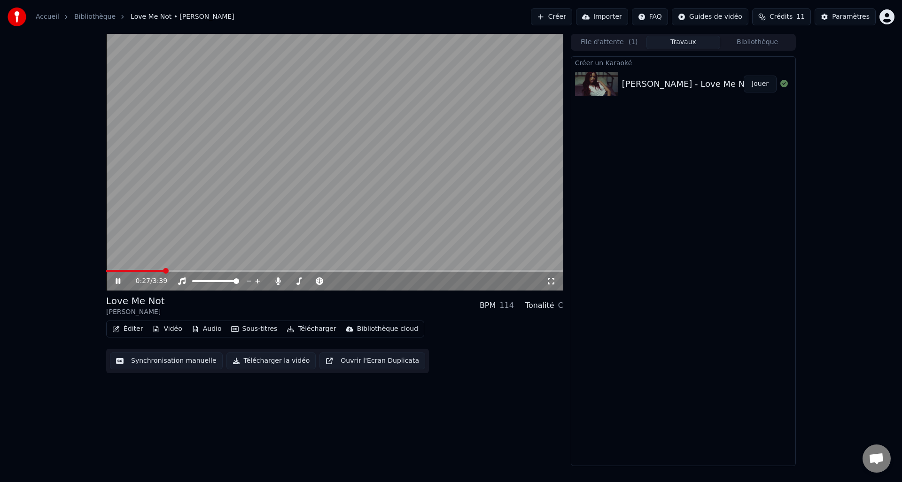
click at [119, 279] on icon at bounding box center [118, 281] width 5 height 6
click at [114, 280] on icon at bounding box center [125, 281] width 22 height 8
click at [295, 282] on span at bounding box center [297, 281] width 6 height 6
click at [294, 282] on span at bounding box center [296, 281] width 6 height 6
click at [297, 282] on span at bounding box center [299, 281] width 6 height 6
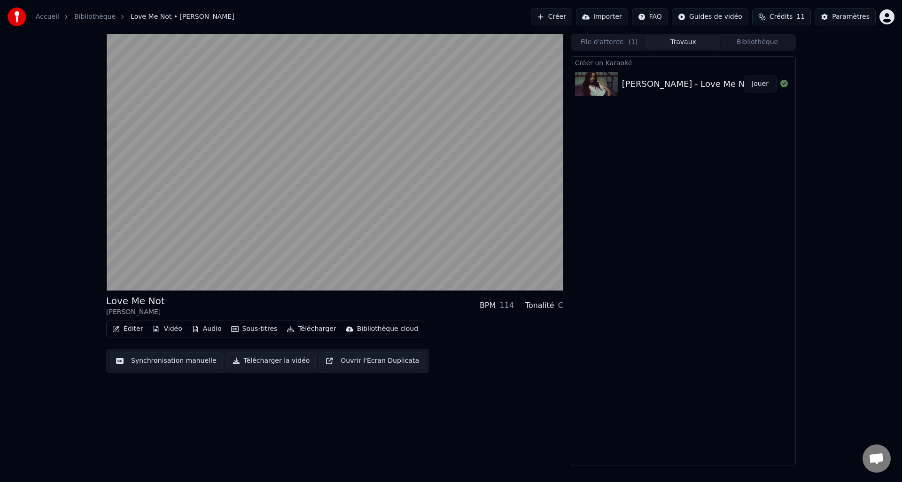
click at [161, 330] on button "Vidéo" at bounding box center [166, 329] width 37 height 13
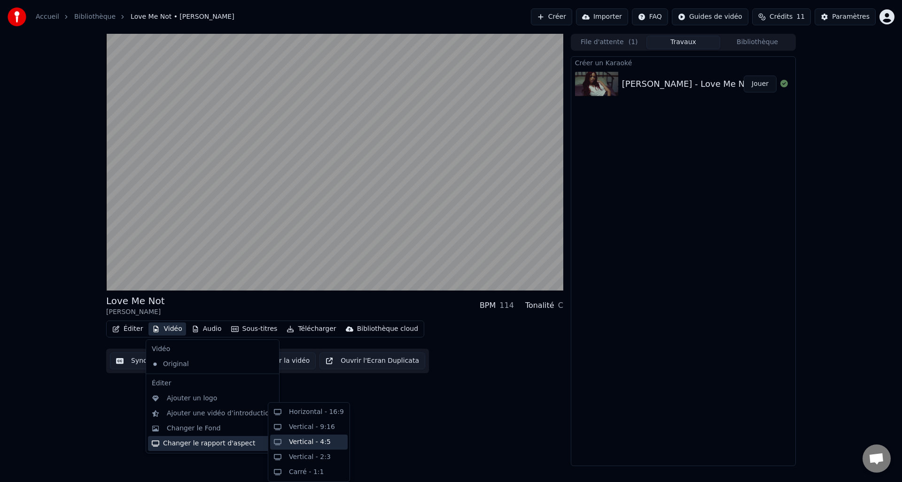
click at [297, 447] on div "Vertical - 4:5" at bounding box center [308, 442] width 77 height 15
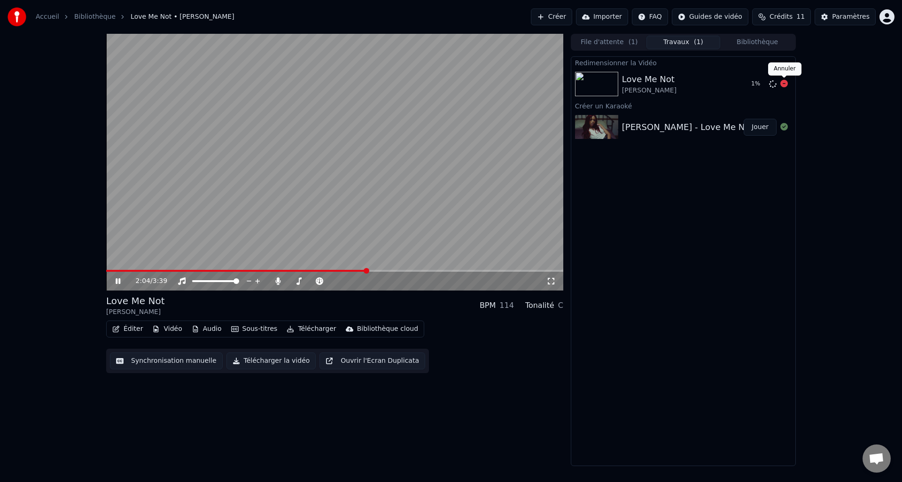
click at [783, 84] on icon at bounding box center [784, 84] width 8 height 8
click at [593, 41] on button "File d'attente ( 1 )" at bounding box center [609, 43] width 74 height 14
click at [672, 46] on button "Travaux" at bounding box center [683, 43] width 74 height 14
click at [227, 163] on video at bounding box center [334, 162] width 457 height 257
click at [117, 331] on icon "button" at bounding box center [116, 329] width 8 height 7
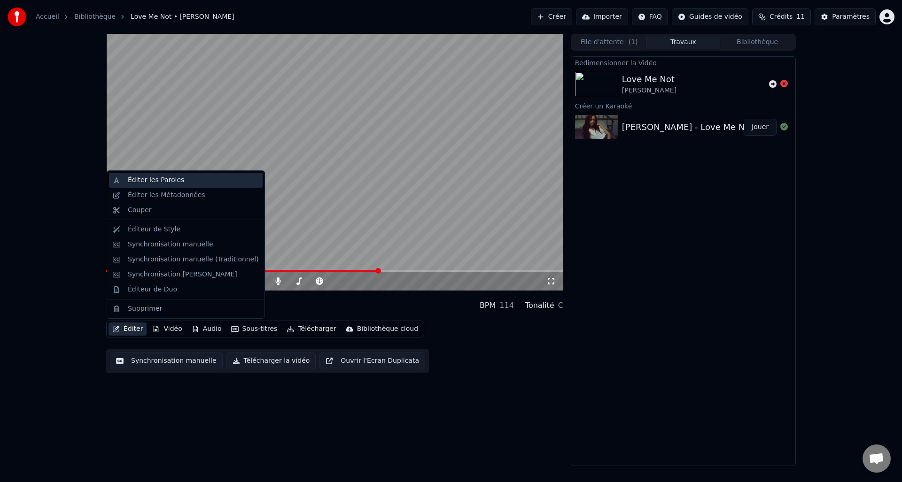
click at [193, 182] on div "Éditer les Paroles" at bounding box center [193, 180] width 131 height 9
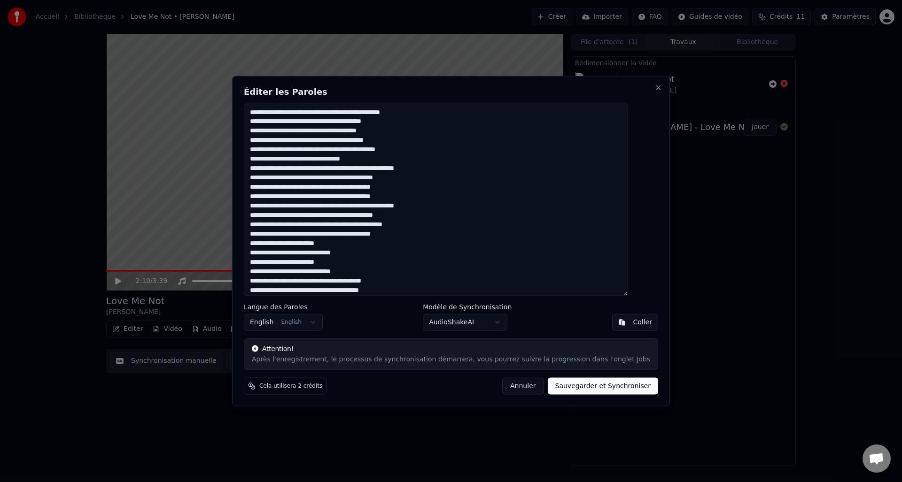
click at [507, 390] on button "Annuler" at bounding box center [522, 386] width 41 height 17
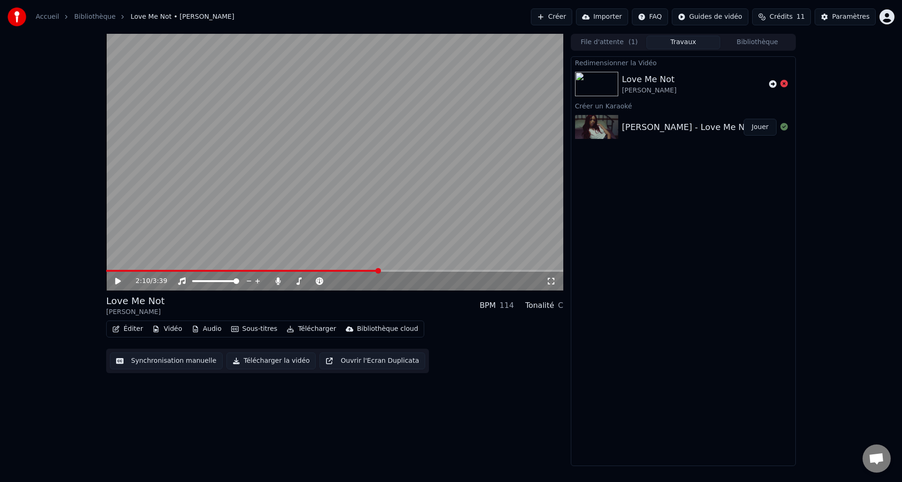
click at [388, 330] on div "Bibliothèque cloud" at bounding box center [387, 328] width 61 height 9
click at [442, 326] on div "Éditer Vidéo Audio Sous-titres Télécharger Bibliothèque cloud Synchronisation m…" at bounding box center [334, 347] width 457 height 53
click at [407, 326] on div "Bibliothèque cloud" at bounding box center [387, 328] width 61 height 9
click at [400, 363] on div "Ouvrir la bibliothèque cloud" at bounding box center [402, 364] width 92 height 9
click at [314, 326] on button "Télécharger" at bounding box center [311, 329] width 57 height 13
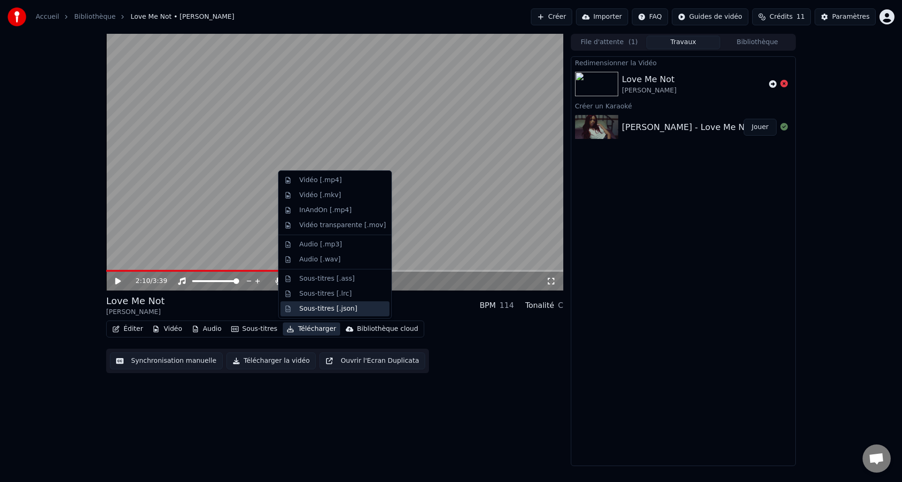
click at [327, 309] on div "Sous-titres [.json]" at bounding box center [328, 308] width 58 height 9
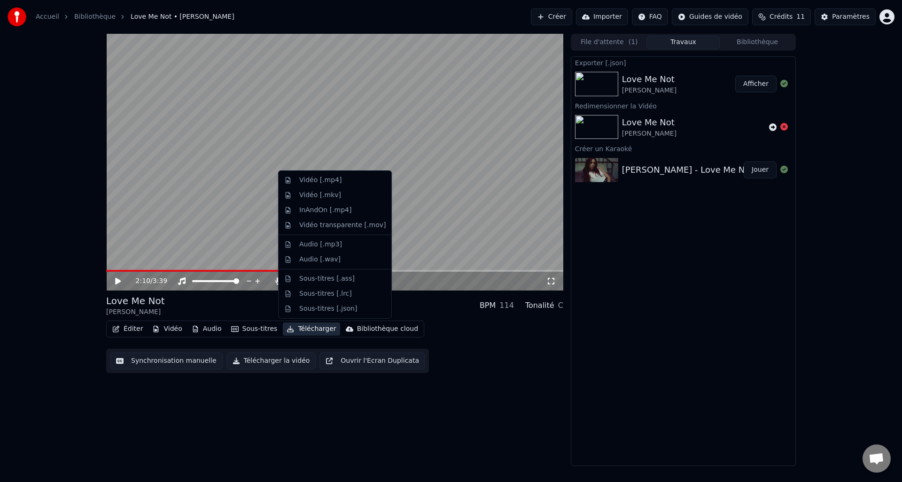
click at [316, 325] on button "Télécharger" at bounding box center [311, 329] width 57 height 13
click at [330, 245] on div "Audio [.mp3]" at bounding box center [320, 244] width 43 height 9
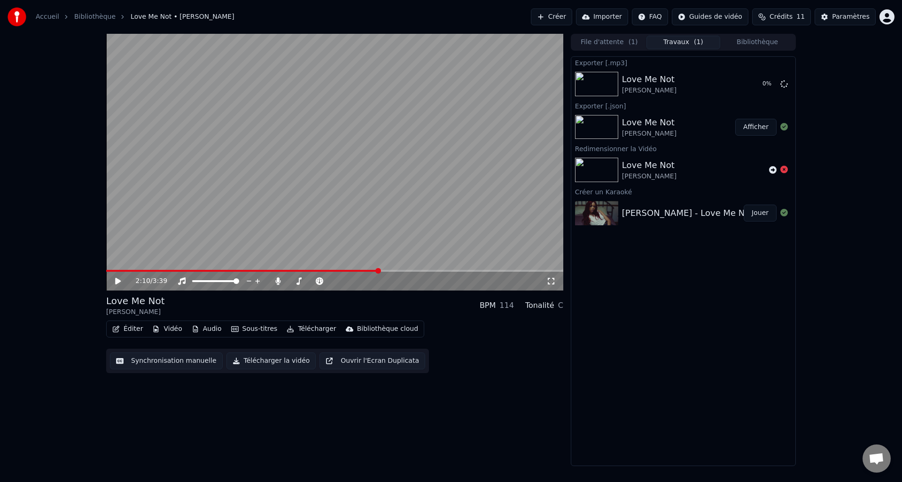
click at [756, 126] on button "Afficher" at bounding box center [755, 127] width 41 height 17
click at [523, 416] on div "2:10 / 3:39 Love Me Not [PERSON_NAME] BPM 114 Tonalité C Éditer Vidéo Audio Sou…" at bounding box center [334, 250] width 457 height 432
click at [120, 284] on icon at bounding box center [125, 281] width 22 height 8
click at [116, 270] on span at bounding box center [111, 271] width 10 height 2
click at [118, 284] on icon at bounding box center [125, 281] width 22 height 8
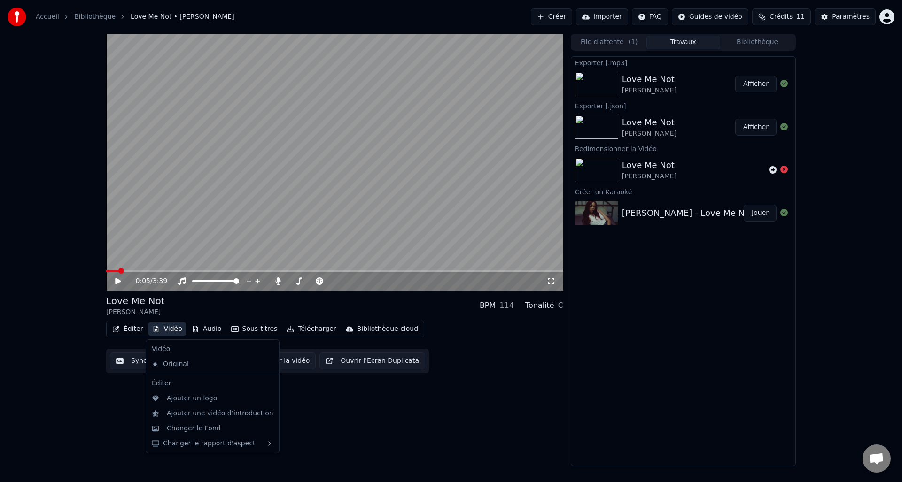
click at [170, 331] on button "Vidéo" at bounding box center [166, 329] width 37 height 13
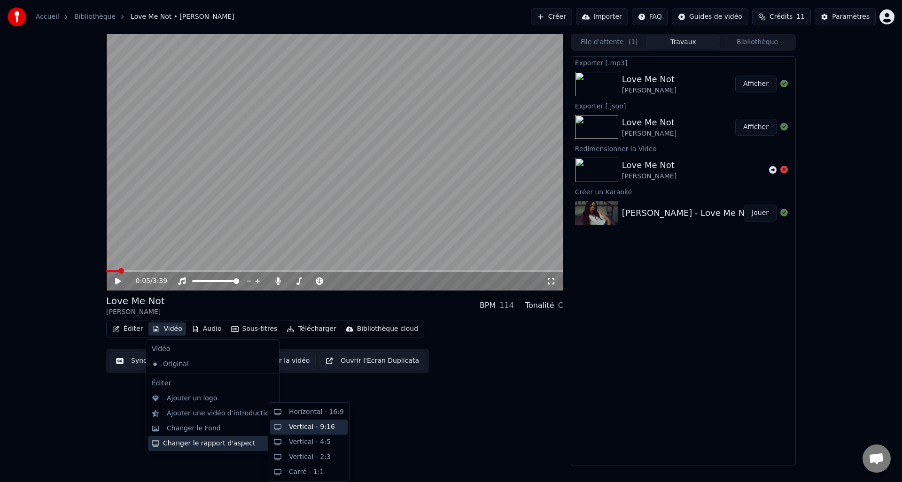
click at [306, 431] on div "Vertical - 9:16" at bounding box center [312, 427] width 46 height 9
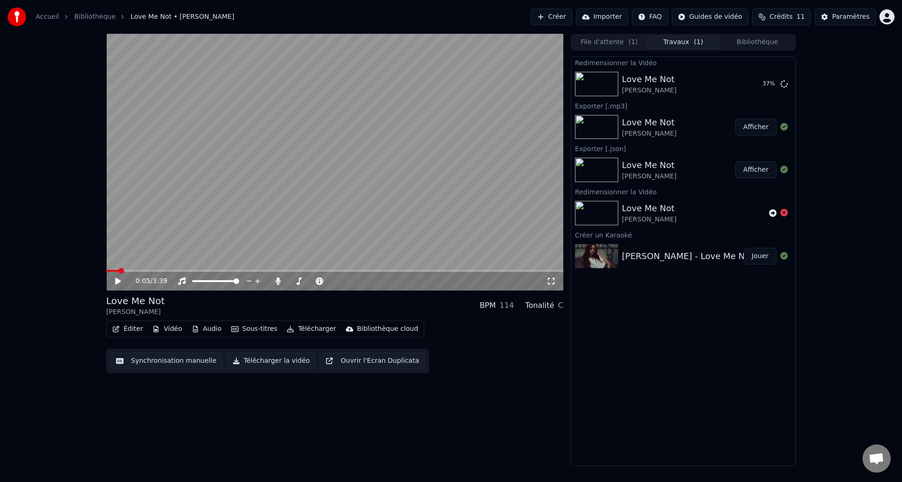
click at [108, 282] on div "0:05 / 3:39" at bounding box center [334, 281] width 457 height 19
click at [111, 283] on div "0:05 / 3:39" at bounding box center [334, 281] width 449 height 9
click at [115, 282] on icon at bounding box center [125, 281] width 22 height 8
click at [138, 268] on video at bounding box center [334, 162] width 457 height 257
click at [138, 271] on span at bounding box center [334, 271] width 457 height 2
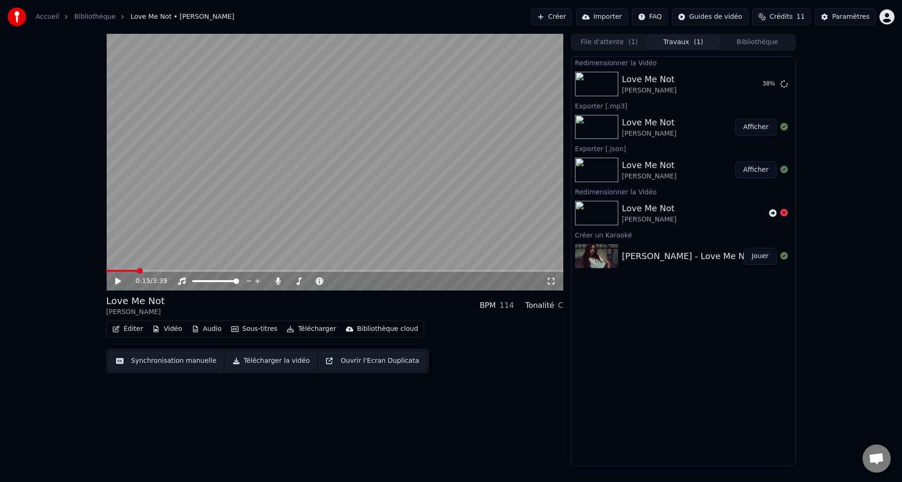
click at [116, 285] on icon at bounding box center [125, 281] width 22 height 8
click at [106, 270] on span at bounding box center [112, 271] width 13 height 2
click at [118, 270] on span at bounding box center [121, 271] width 6 height 6
click at [114, 282] on icon at bounding box center [125, 281] width 22 height 8
click at [597, 3] on div "Accueil Bibliothèque Love Me Not • [PERSON_NAME] Importer FAQ Guides de vidéo C…" at bounding box center [451, 17] width 902 height 34
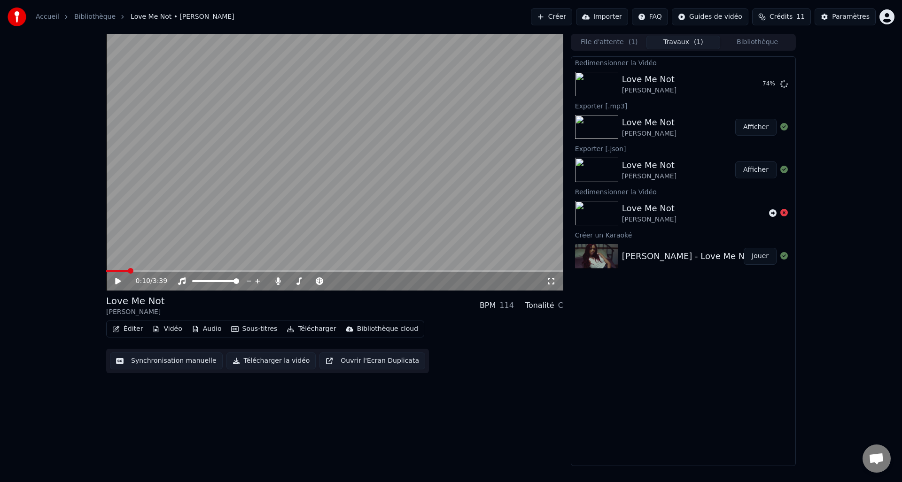
click at [611, 20] on button "Importer" at bounding box center [602, 16] width 52 height 17
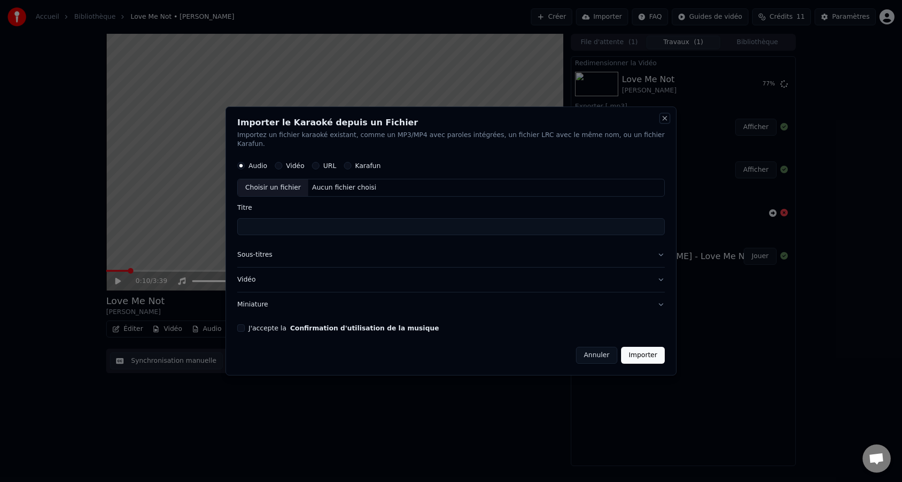
click at [661, 122] on button "Close" at bounding box center [665, 119] width 8 height 8
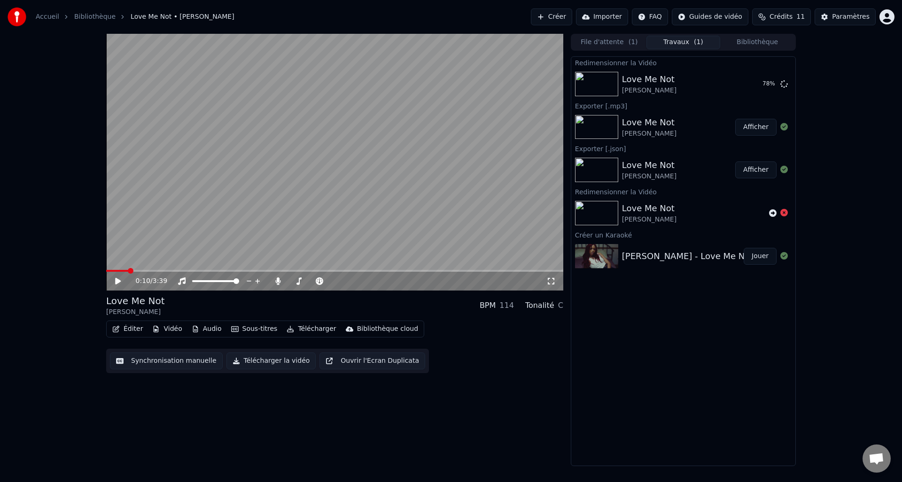
click at [564, 19] on button "Créer" at bounding box center [551, 16] width 41 height 17
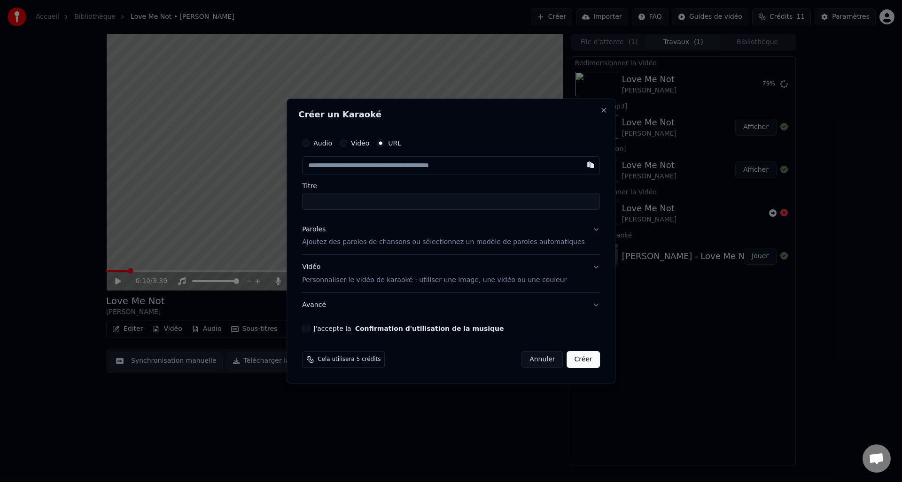
click at [403, 280] on p "Personnaliser le vidéo de karaoké : utiliser une image, une vidéo ou une couleur" at bounding box center [434, 280] width 264 height 9
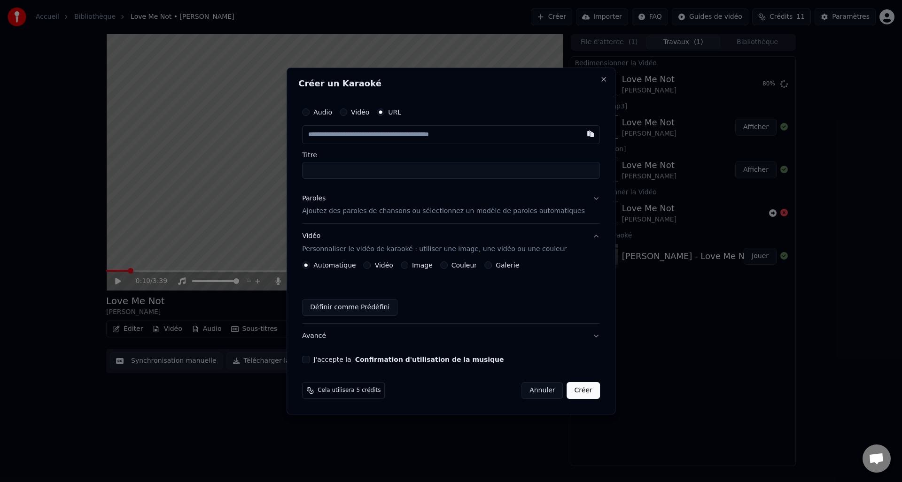
click at [392, 303] on button "Définir comme Prédéfini" at bounding box center [349, 307] width 95 height 17
click at [374, 269] on div "Vidéo" at bounding box center [378, 266] width 30 height 8
click at [376, 266] on div "Vidéo" at bounding box center [378, 266] width 30 height 8
click at [371, 267] on button "Vidéo" at bounding box center [367, 266] width 8 height 8
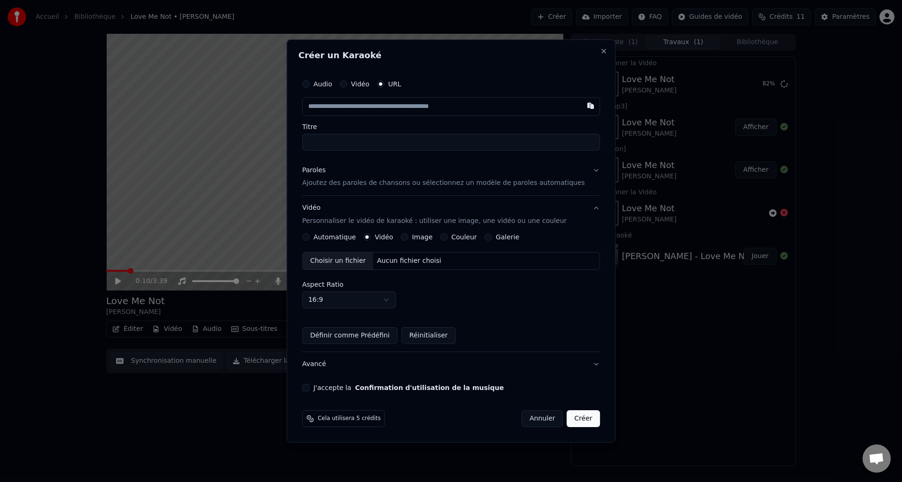
click at [408, 238] on button "Image" at bounding box center [405, 237] width 8 height 8
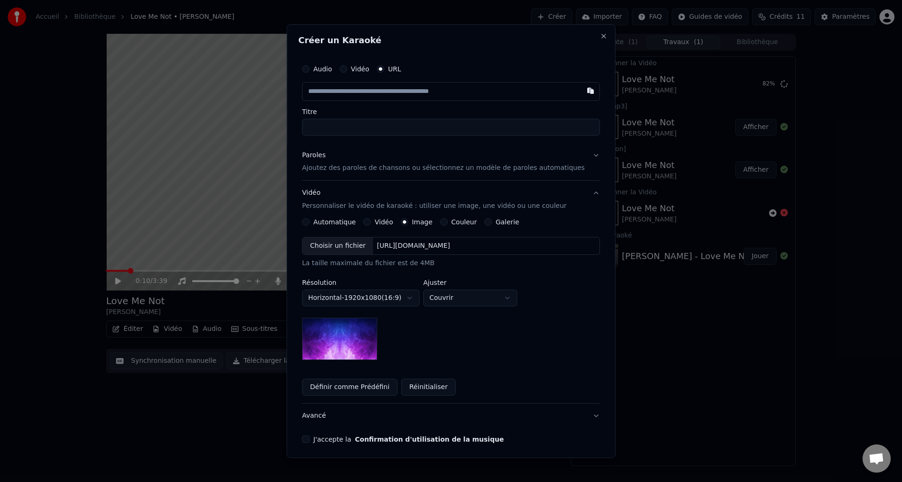
click at [442, 223] on button "Couleur" at bounding box center [444, 222] width 8 height 8
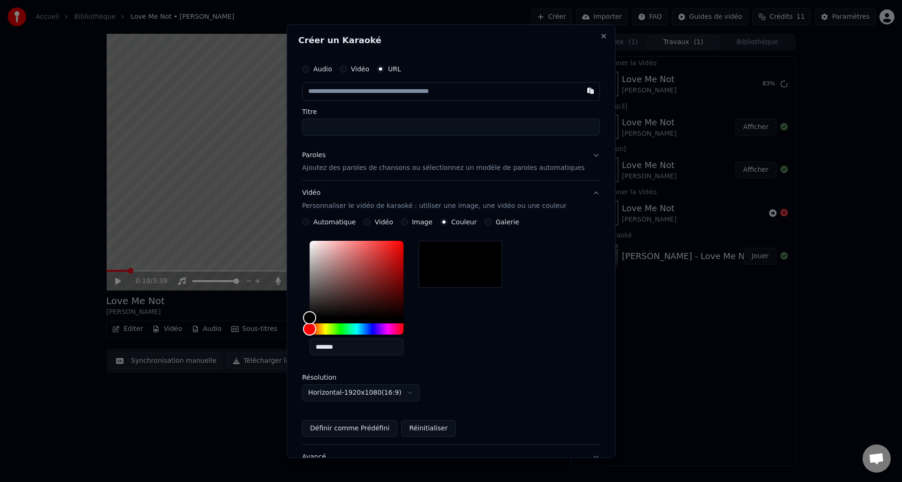
click at [410, 386] on body "**********" at bounding box center [451, 241] width 902 height 482
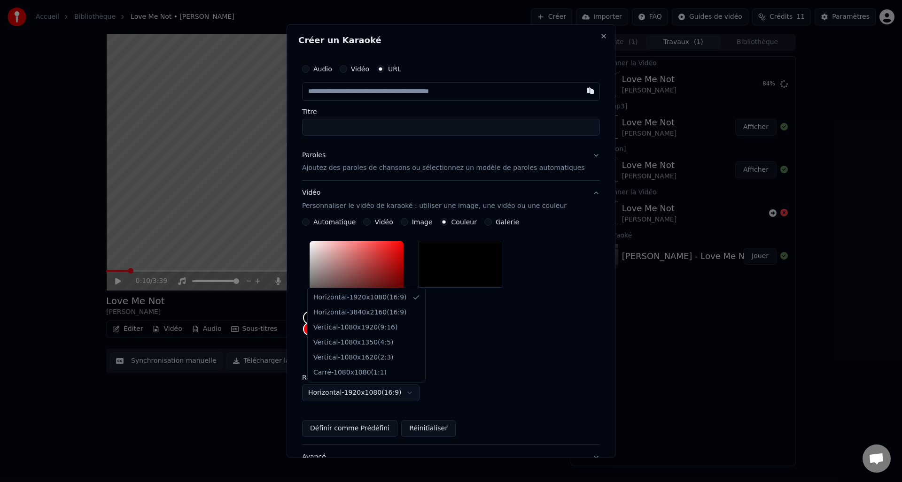
select select "*********"
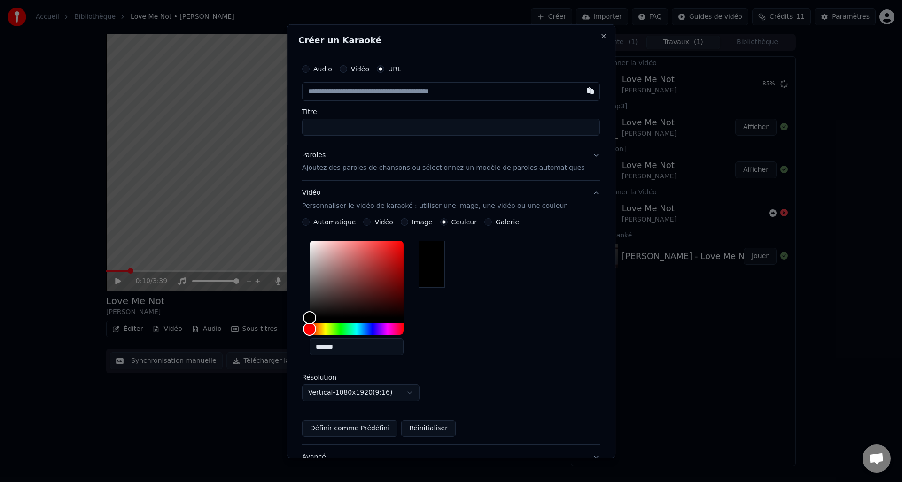
click at [433, 322] on div "*******" at bounding box center [451, 300] width 298 height 126
click at [351, 430] on button "Définir comme Prédéfini" at bounding box center [349, 428] width 95 height 17
click at [485, 225] on button "Galerie" at bounding box center [488, 222] width 8 height 8
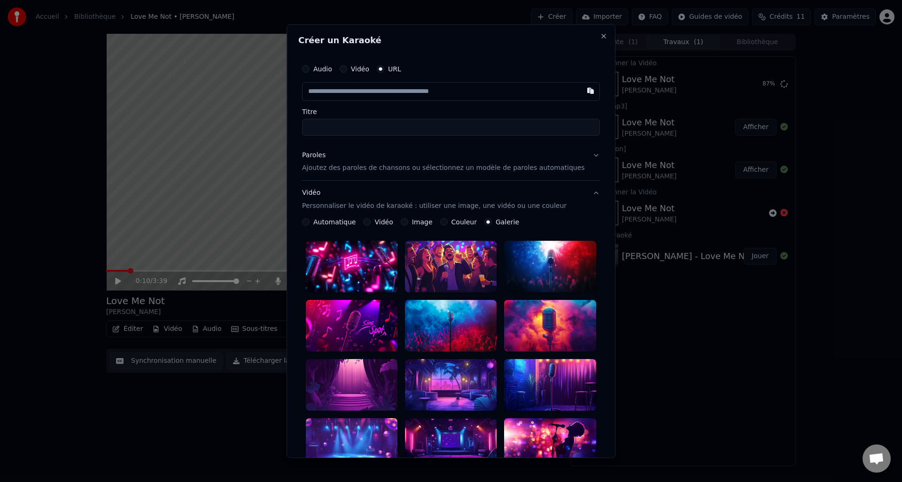
click at [452, 222] on label "Couleur" at bounding box center [463, 222] width 25 height 7
click at [447, 222] on button "Couleur" at bounding box center [444, 222] width 8 height 8
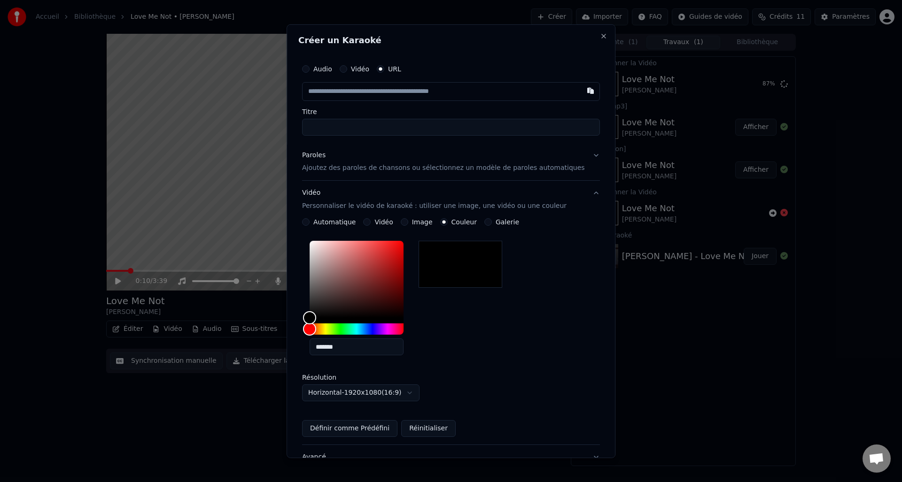
click at [401, 221] on button "Image" at bounding box center [405, 222] width 8 height 8
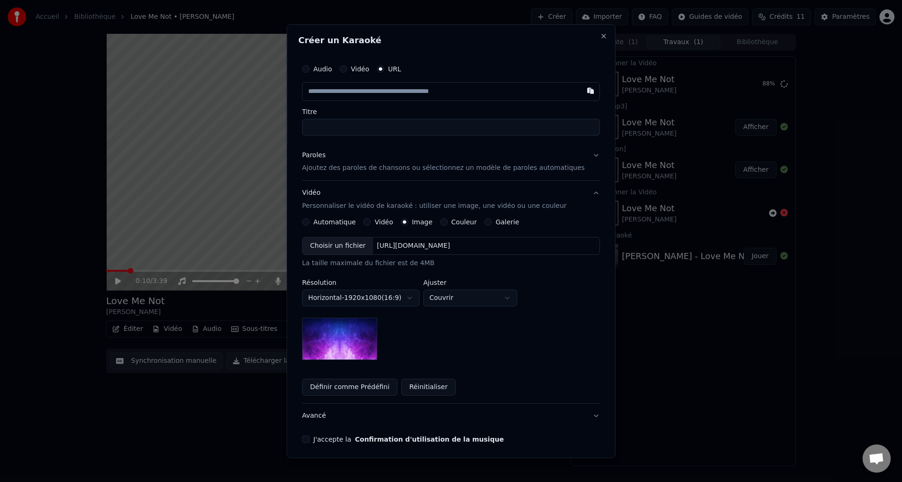
click at [376, 222] on div "Vidéo" at bounding box center [378, 222] width 30 height 8
click at [375, 223] on div "Vidéo" at bounding box center [378, 222] width 30 height 8
click at [371, 227] on div "**********" at bounding box center [451, 306] width 298 height 177
click at [369, 224] on button "Vidéo" at bounding box center [367, 222] width 8 height 8
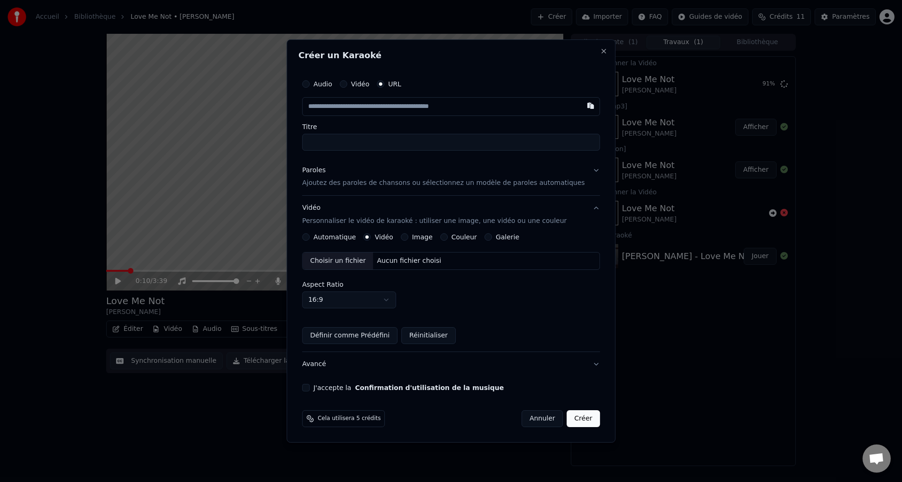
click at [444, 238] on button "Couleur" at bounding box center [444, 237] width 8 height 8
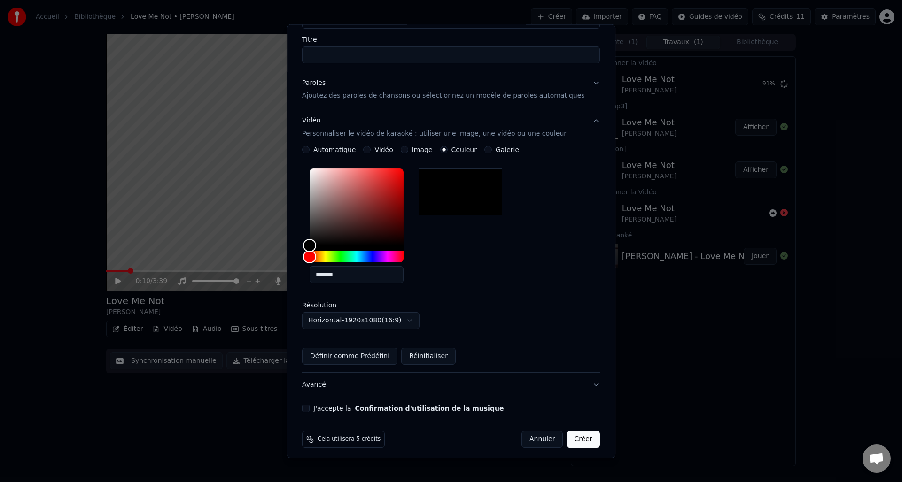
scroll to position [75, 0]
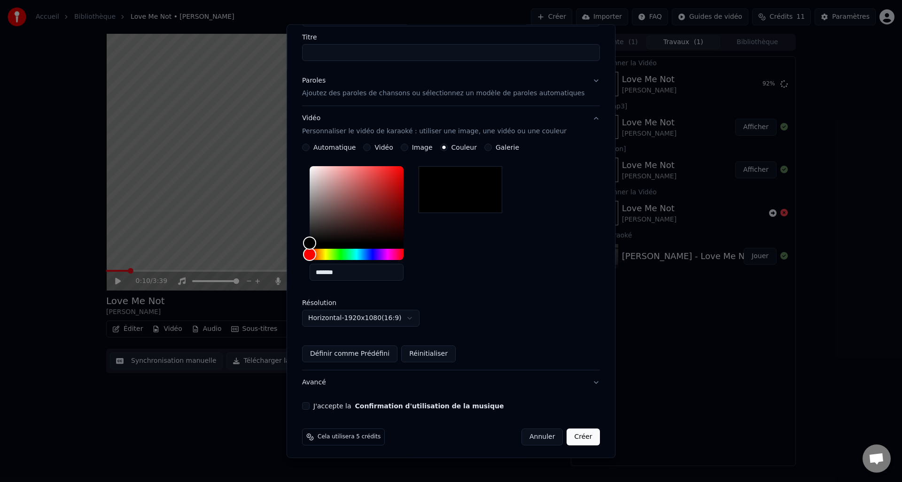
click at [412, 125] on div "Vidéo Personnaliser le vidéo de karaoké : utiliser une image, une vidéo ou une …" at bounding box center [434, 125] width 264 height 23
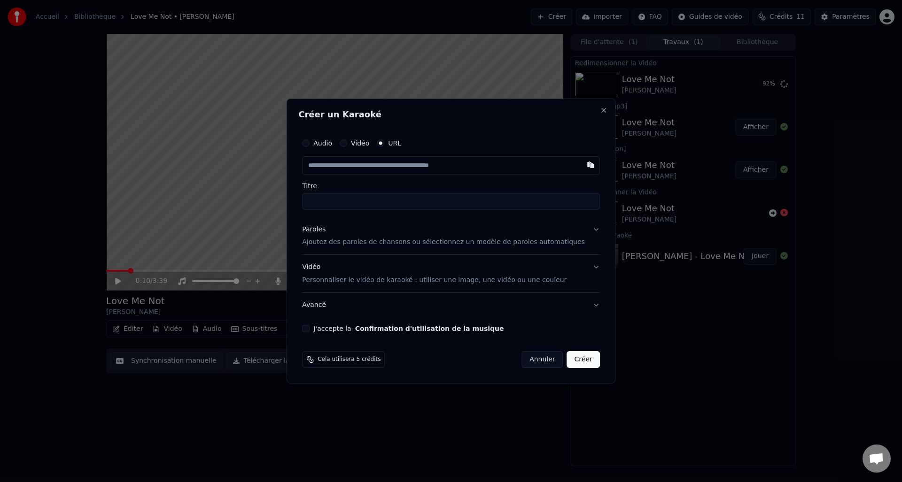
click at [355, 236] on div "Paroles Ajoutez des paroles de chansons ou sélectionnez un modèle de paroles au…" at bounding box center [443, 236] width 283 height 23
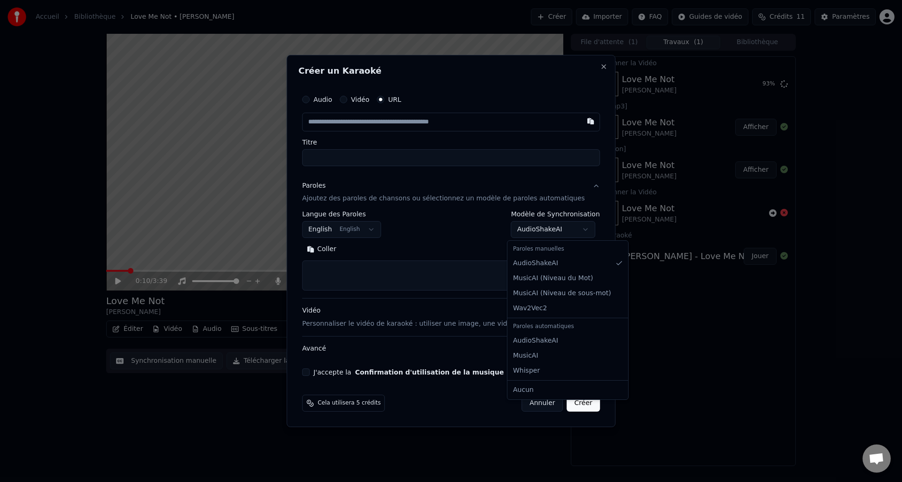
click at [556, 232] on body "**********" at bounding box center [451, 241] width 902 height 482
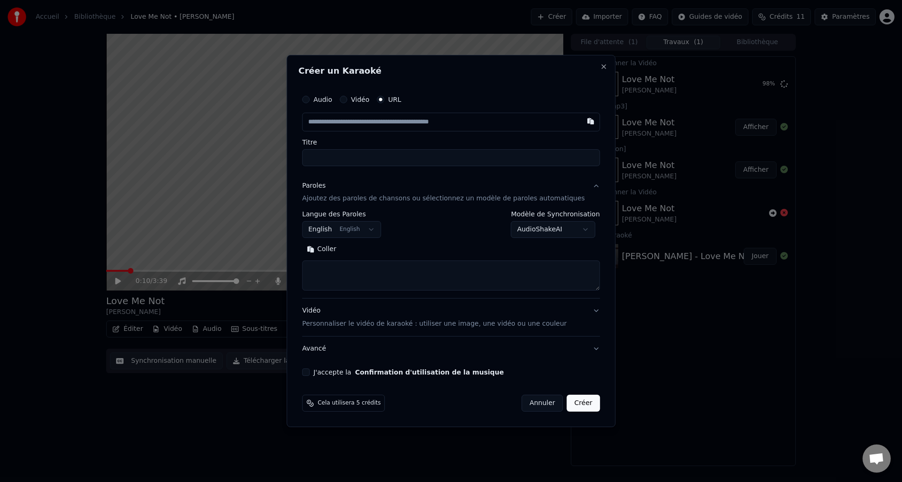
click at [522, 234] on body "**********" at bounding box center [451, 241] width 902 height 482
click at [546, 231] on body "**********" at bounding box center [451, 241] width 902 height 482
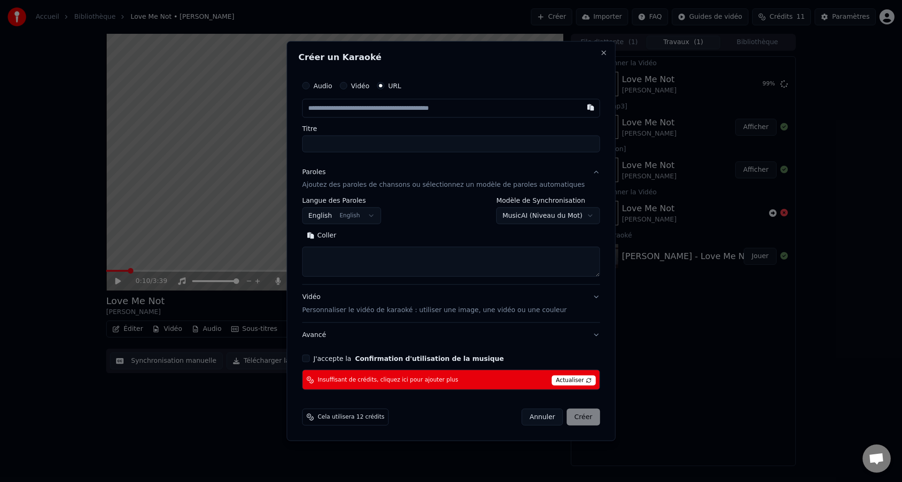
click at [535, 221] on body "**********" at bounding box center [451, 241] width 902 height 482
click at [547, 216] on body "**********" at bounding box center [451, 241] width 902 height 482
click at [555, 214] on body "**********" at bounding box center [451, 241] width 902 height 482
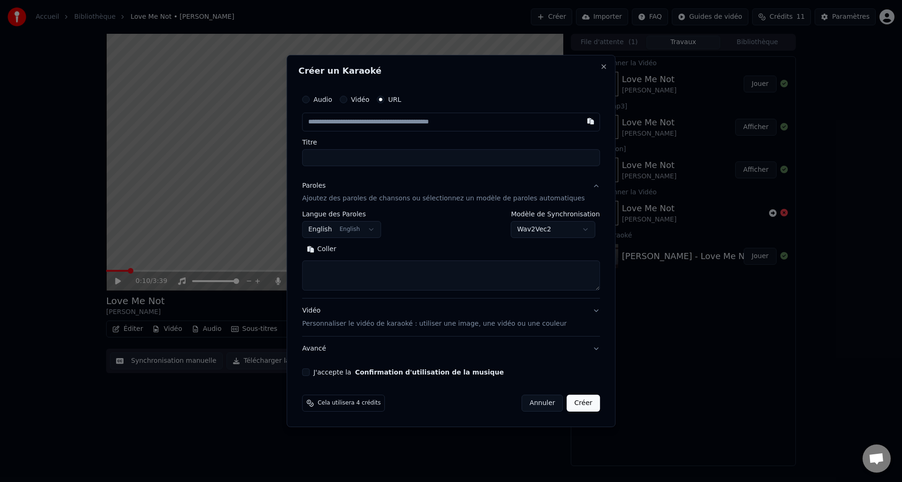
click at [523, 223] on body "**********" at bounding box center [451, 241] width 902 height 482
click at [532, 236] on body "**********" at bounding box center [451, 241] width 902 height 482
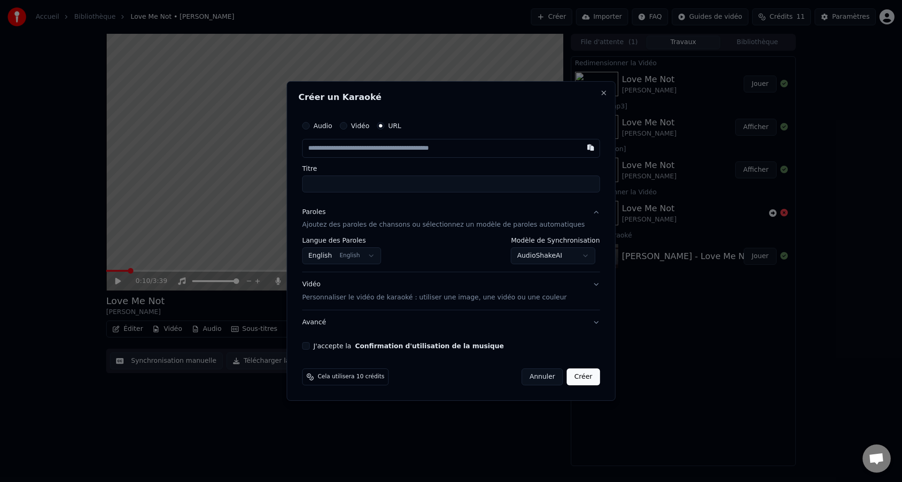
click at [536, 253] on body "**********" at bounding box center [451, 241] width 902 height 482
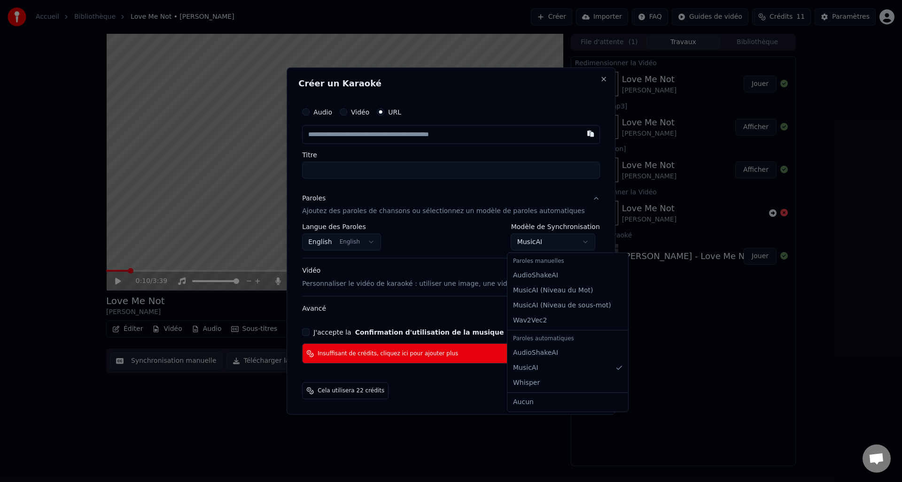
click at [527, 247] on body "**********" at bounding box center [451, 241] width 902 height 482
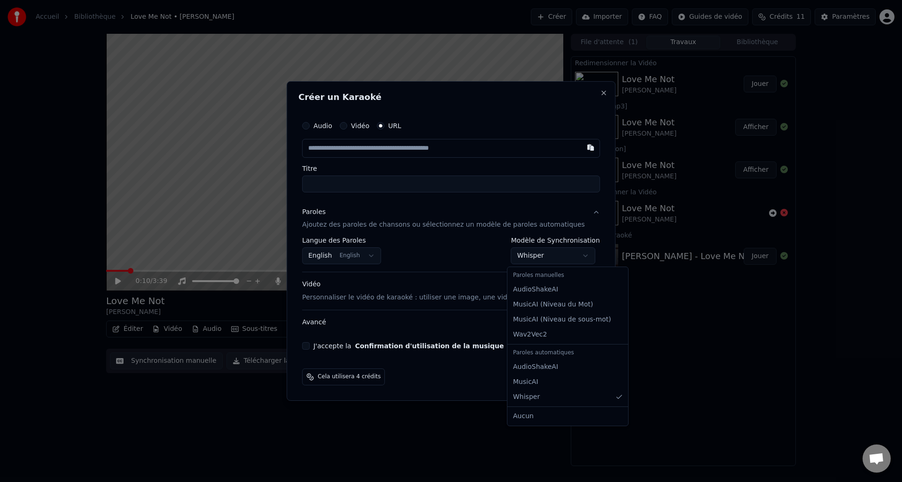
click at [536, 259] on body "**********" at bounding box center [451, 241] width 902 height 482
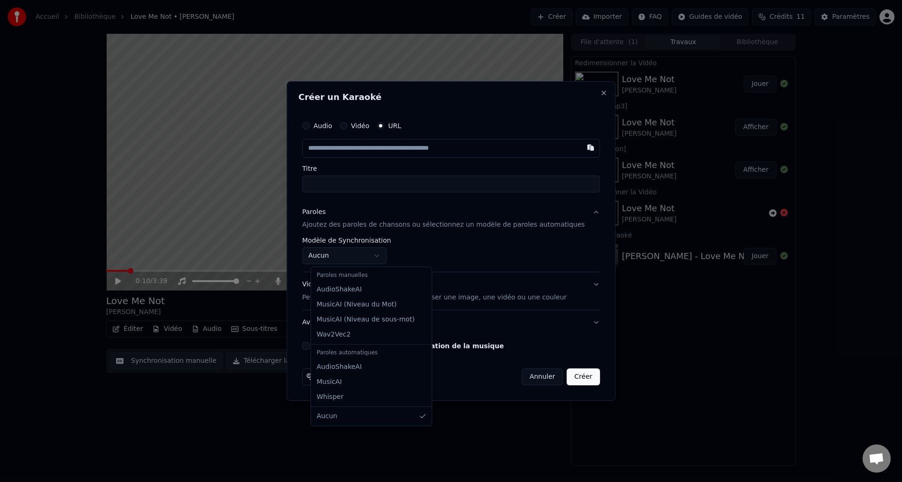
click at [358, 256] on body "**********" at bounding box center [451, 241] width 902 height 482
select select "**********"
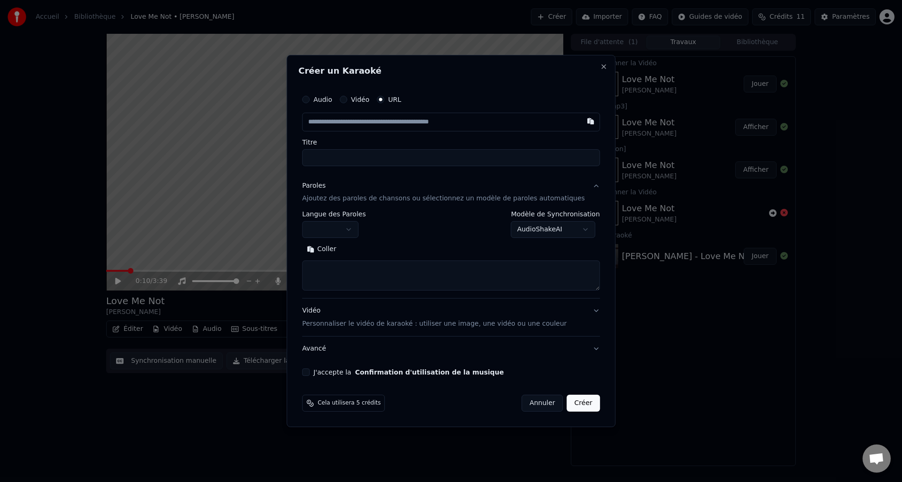
click at [404, 319] on p "Personnaliser le vidéo de karaoké : utiliser une image, une vidéo ou une couleur" at bounding box center [434, 323] width 264 height 9
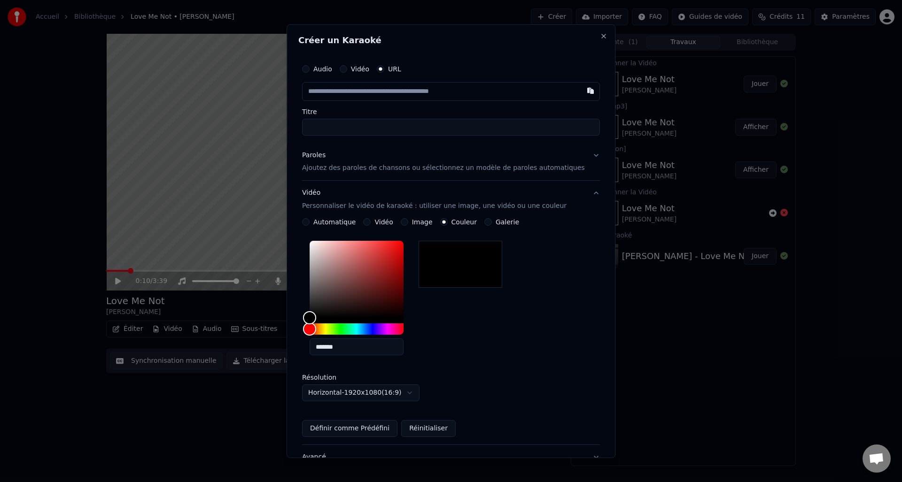
click at [584, 197] on button "Vidéo Personnaliser le vidéo de karaoké : utiliser une image, une vidéo ou une …" at bounding box center [451, 200] width 298 height 38
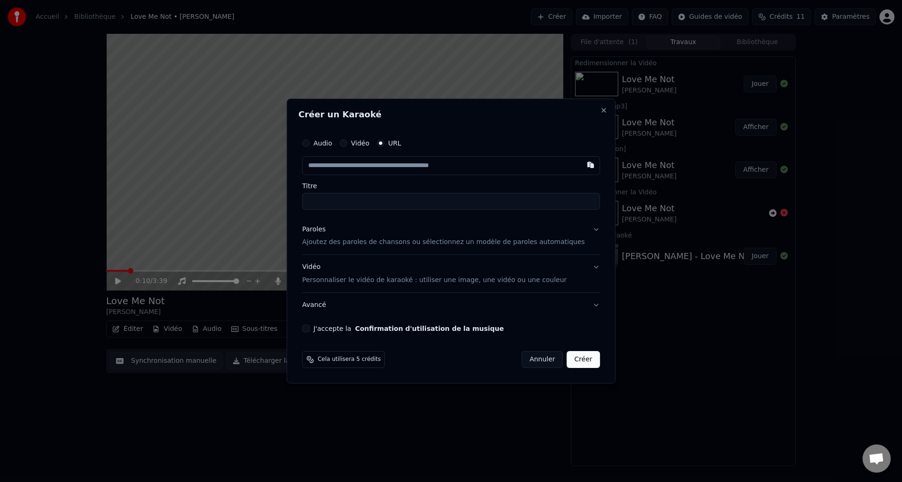
click at [390, 243] on p "Ajoutez des paroles de chansons ou sélectionnez un modèle de paroles automatiqu…" at bounding box center [443, 242] width 283 height 9
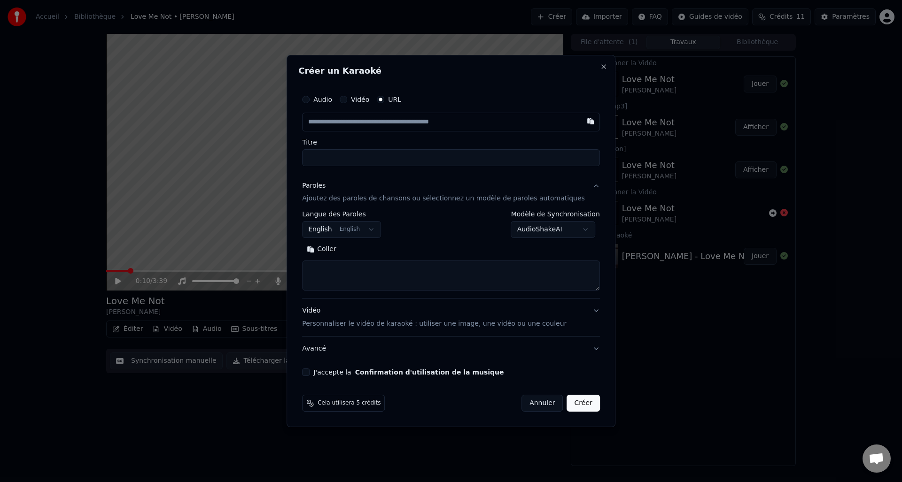
click at [432, 270] on textarea at bounding box center [451, 276] width 298 height 30
type textarea "******"
click at [474, 245] on div "Effacer Développer" at bounding box center [451, 249] width 298 height 15
click at [523, 225] on body "**********" at bounding box center [451, 241] width 902 height 482
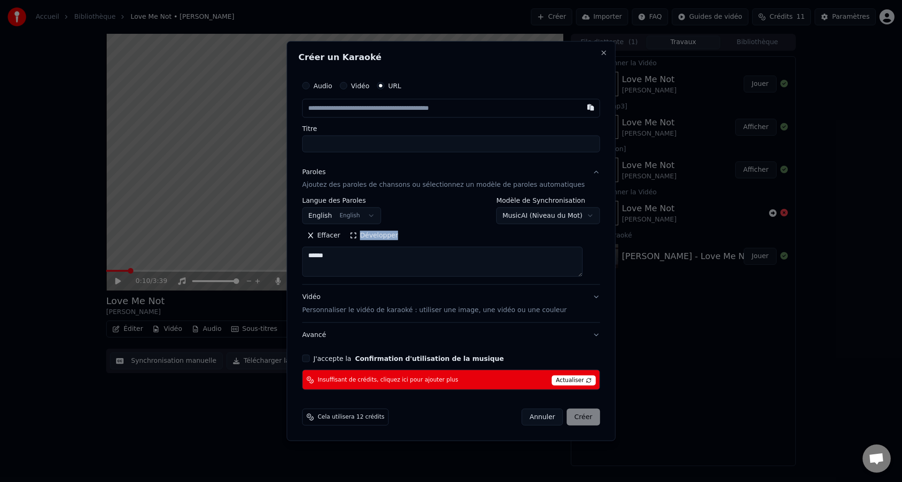
click at [537, 210] on body "**********" at bounding box center [451, 241] width 902 height 482
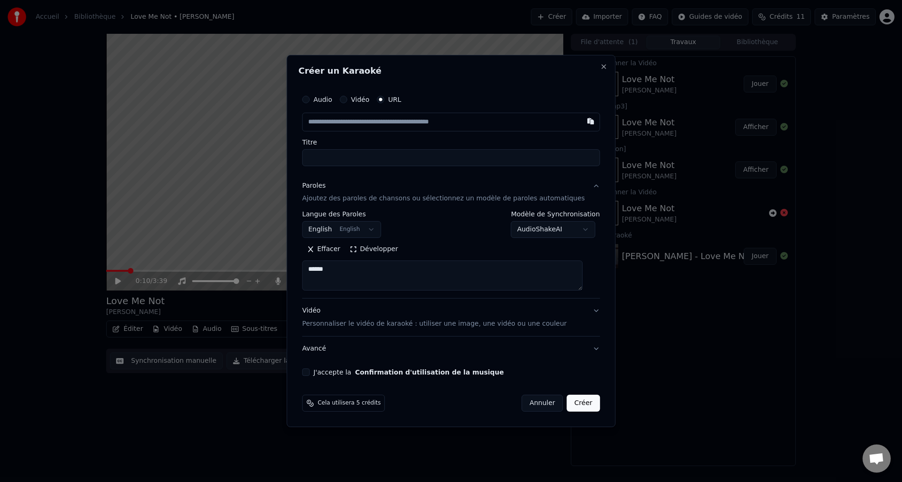
click at [355, 97] on div "Vidéo" at bounding box center [354, 100] width 30 height 8
click at [347, 99] on button "Vidéo" at bounding box center [343, 100] width 8 height 8
click at [328, 102] on label "Audio" at bounding box center [322, 100] width 19 height 7
click at [309, 102] on button "Audio" at bounding box center [306, 100] width 8 height 8
click at [384, 101] on button "URL" at bounding box center [381, 100] width 8 height 8
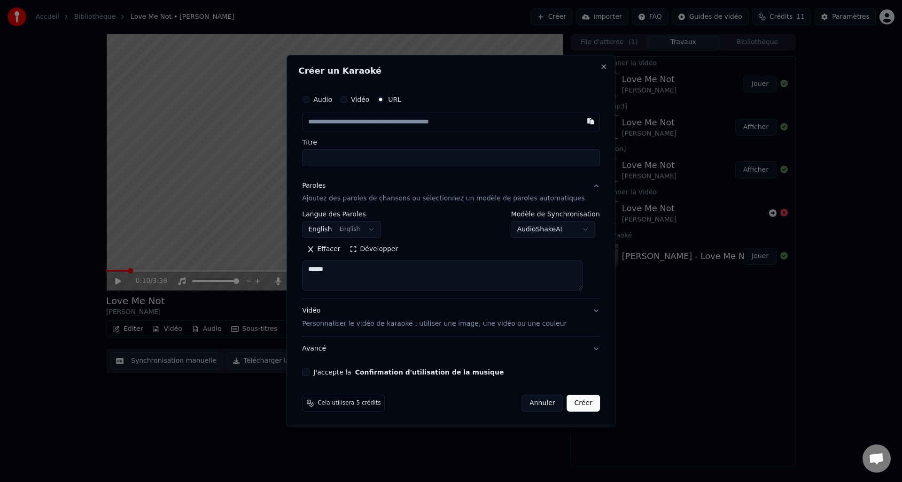
click at [563, 233] on body "**********" at bounding box center [451, 241] width 902 height 482
click at [547, 229] on body "**********" at bounding box center [451, 241] width 902 height 482
click at [597, 293] on div "**********" at bounding box center [450, 241] width 329 height 373
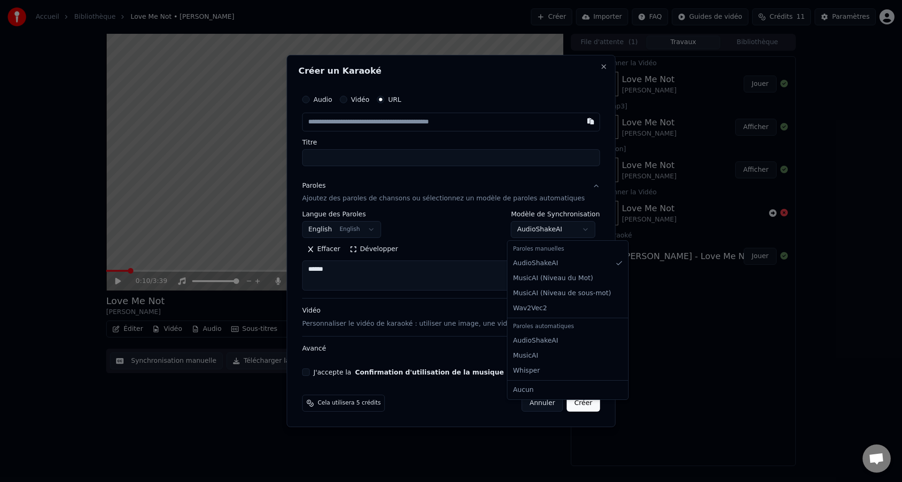
click at [550, 237] on body "**********" at bounding box center [451, 241] width 902 height 482
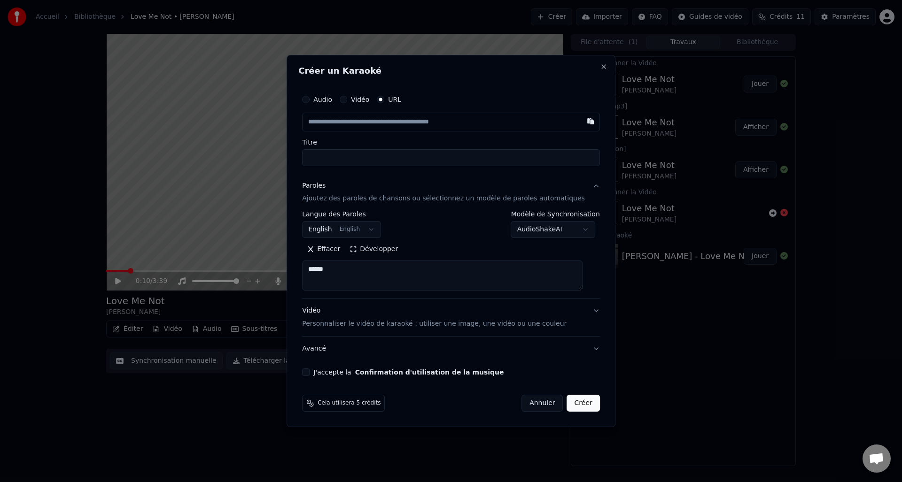
click at [558, 224] on body "**********" at bounding box center [451, 241] width 902 height 482
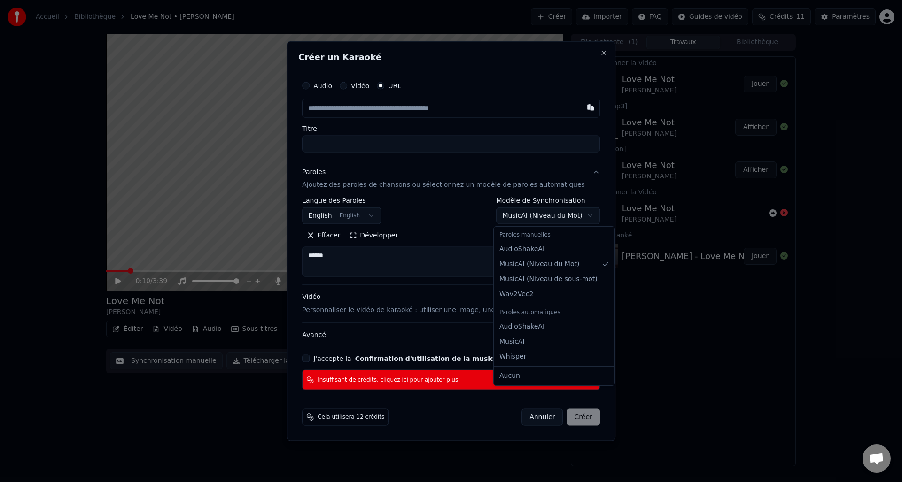
click at [468, 230] on body "**********" at bounding box center [451, 241] width 902 height 482
click at [511, 222] on body "**********" at bounding box center [451, 241] width 902 height 482
select select "**********"
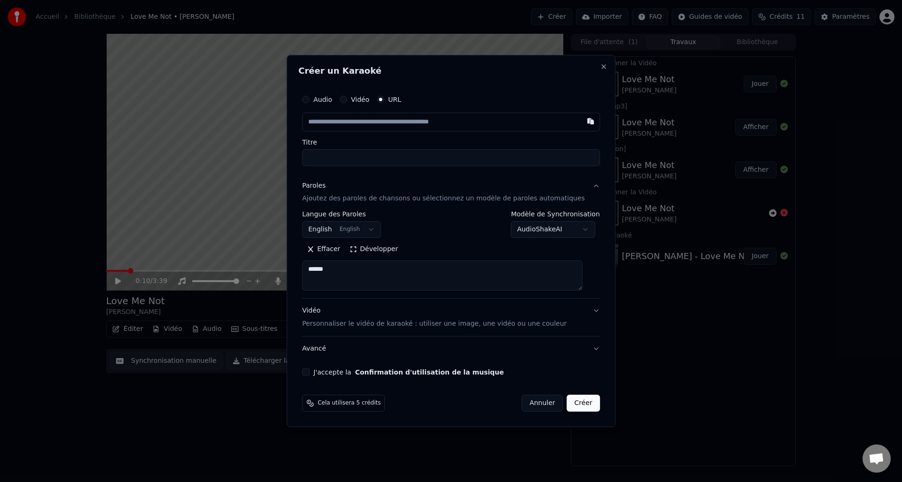
click at [502, 247] on div "Effacer Développer" at bounding box center [451, 249] width 298 height 15
click at [600, 67] on button "Close" at bounding box center [604, 67] width 8 height 8
select select
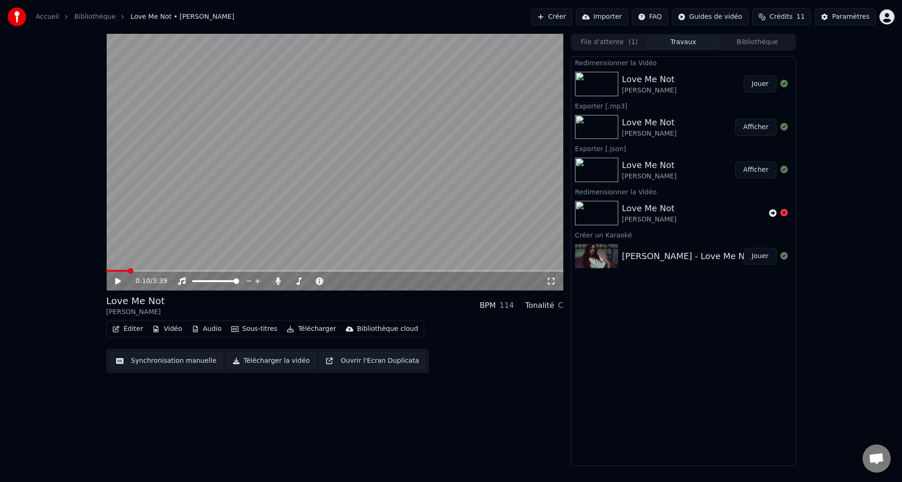
click at [760, 86] on button "Jouer" at bounding box center [759, 84] width 33 height 17
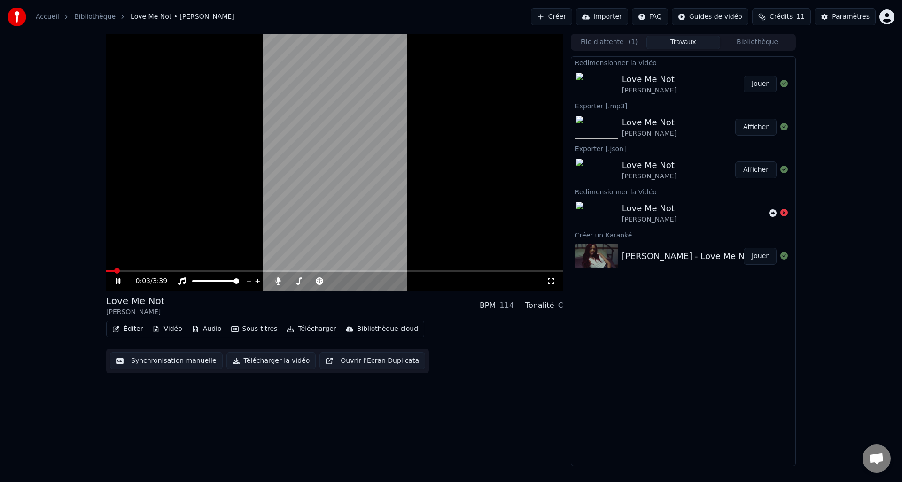
click at [154, 270] on span at bounding box center [334, 271] width 457 height 2
click at [335, 282] on span at bounding box center [311, 281] width 47 height 2
click at [324, 281] on span at bounding box center [316, 281] width 15 height 2
click at [329, 282] on span at bounding box center [329, 281] width 6 height 6
click at [354, 281] on span at bounding box center [353, 281] width 6 height 6
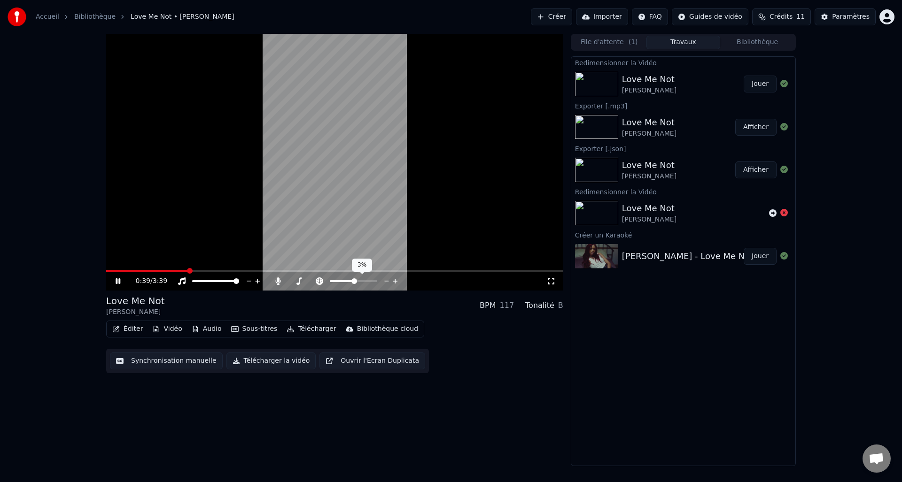
click at [391, 280] on icon at bounding box center [395, 281] width 9 height 9
click at [393, 281] on icon at bounding box center [395, 281] width 9 height 9
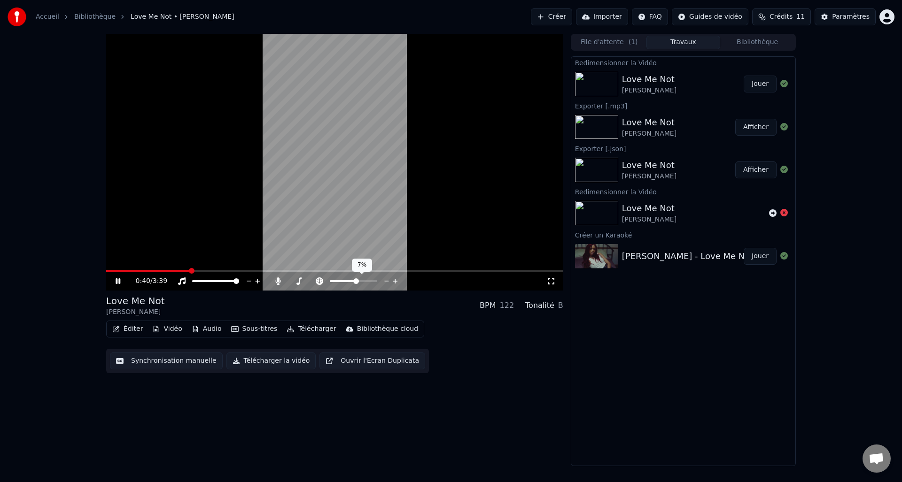
click at [393, 281] on icon at bounding box center [395, 281] width 9 height 9
click at [386, 281] on icon at bounding box center [386, 281] width 9 height 9
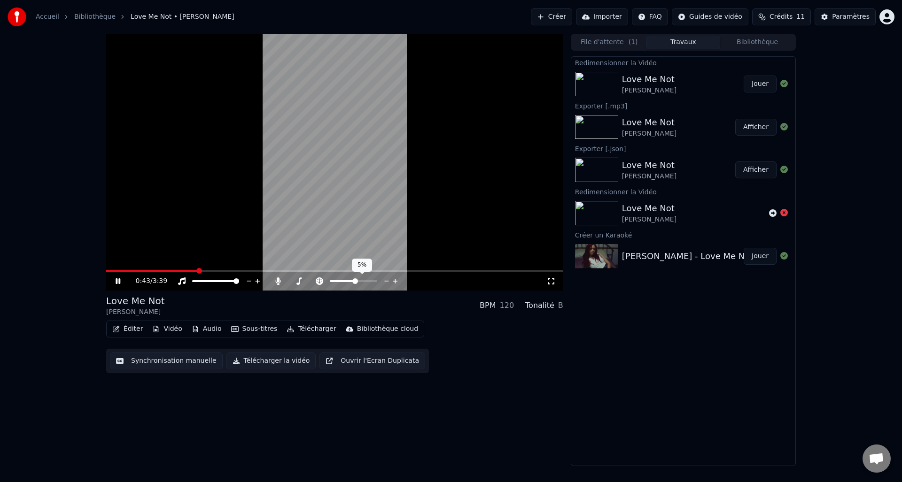
click at [386, 281] on icon at bounding box center [386, 281] width 9 height 9
click at [385, 281] on icon at bounding box center [386, 281] width 9 height 9
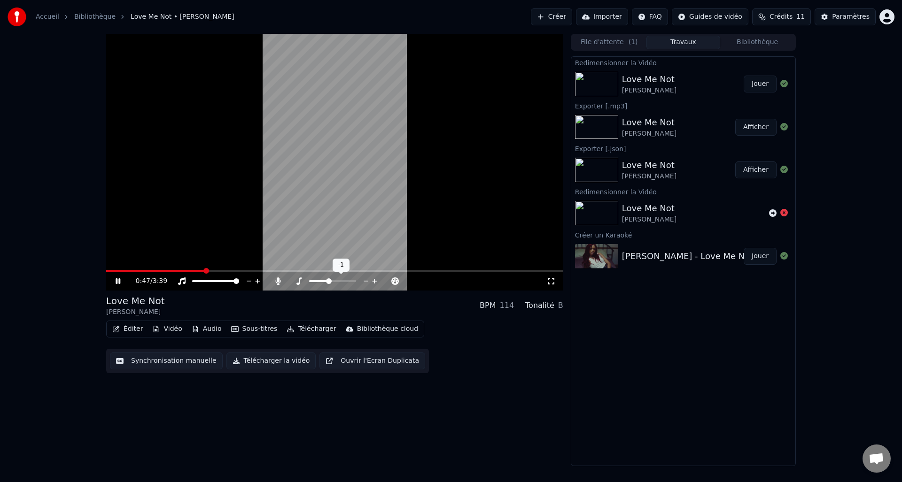
click at [373, 281] on icon at bounding box center [374, 281] width 5 height 5
click at [319, 282] on div at bounding box center [321, 281] width 76 height 9
click at [302, 281] on span at bounding box center [295, 281] width 14 height 2
click at [300, 282] on span at bounding box center [302, 281] width 6 height 6
click at [295, 280] on span at bounding box center [297, 281] width 6 height 6
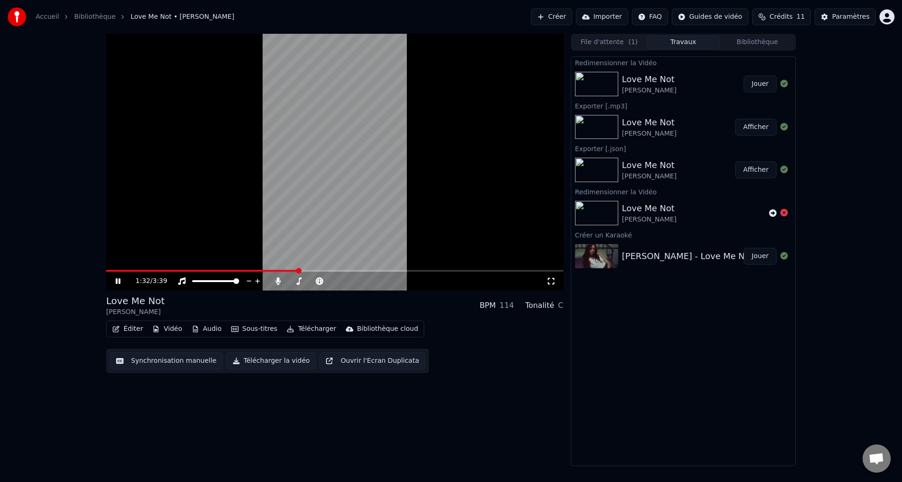
drag, startPoint x: 116, startPoint y: 282, endPoint x: 103, endPoint y: 291, distance: 14.8
click at [116, 282] on icon at bounding box center [118, 281] width 5 height 6
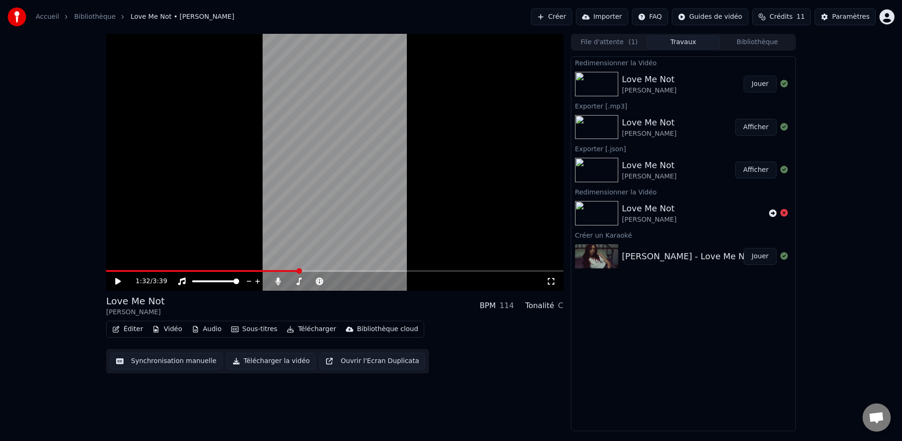
click at [305, 329] on button "Télécharger" at bounding box center [311, 329] width 57 height 13
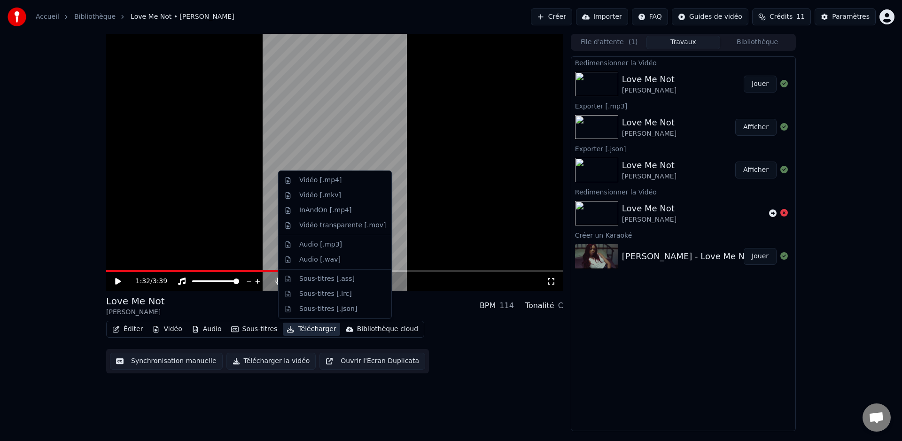
click at [310, 408] on div "1:32 / 3:39 Love Me Not [PERSON_NAME] BPM 114 Tonalité C Éditer Vidéo Audio Sou…" at bounding box center [334, 232] width 457 height 397
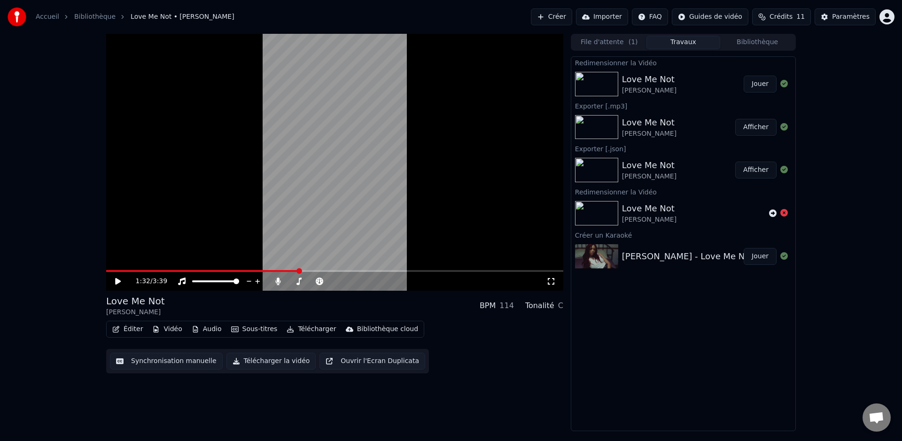
click at [116, 283] on icon at bounding box center [118, 281] width 6 height 7
click at [115, 283] on icon at bounding box center [125, 281] width 22 height 8
click at [304, 331] on button "Télécharger" at bounding box center [311, 329] width 57 height 13
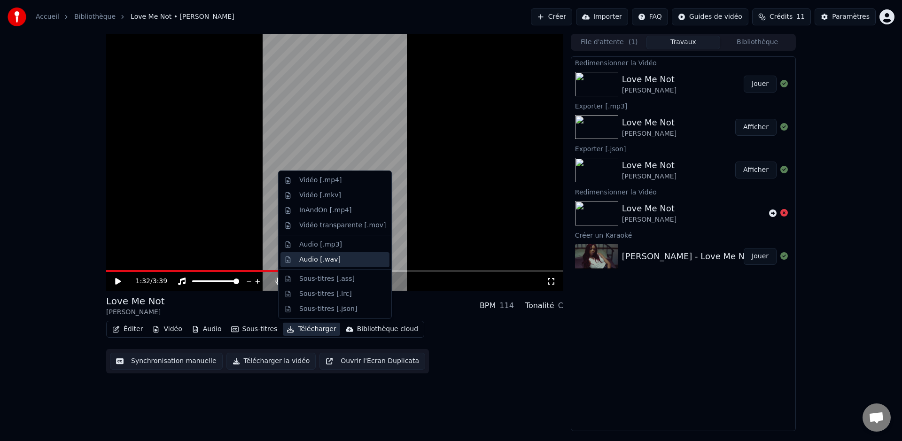
click at [343, 258] on div "Audio [.wav]" at bounding box center [342, 259] width 86 height 9
